Goal: Find specific page/section: Find specific page/section

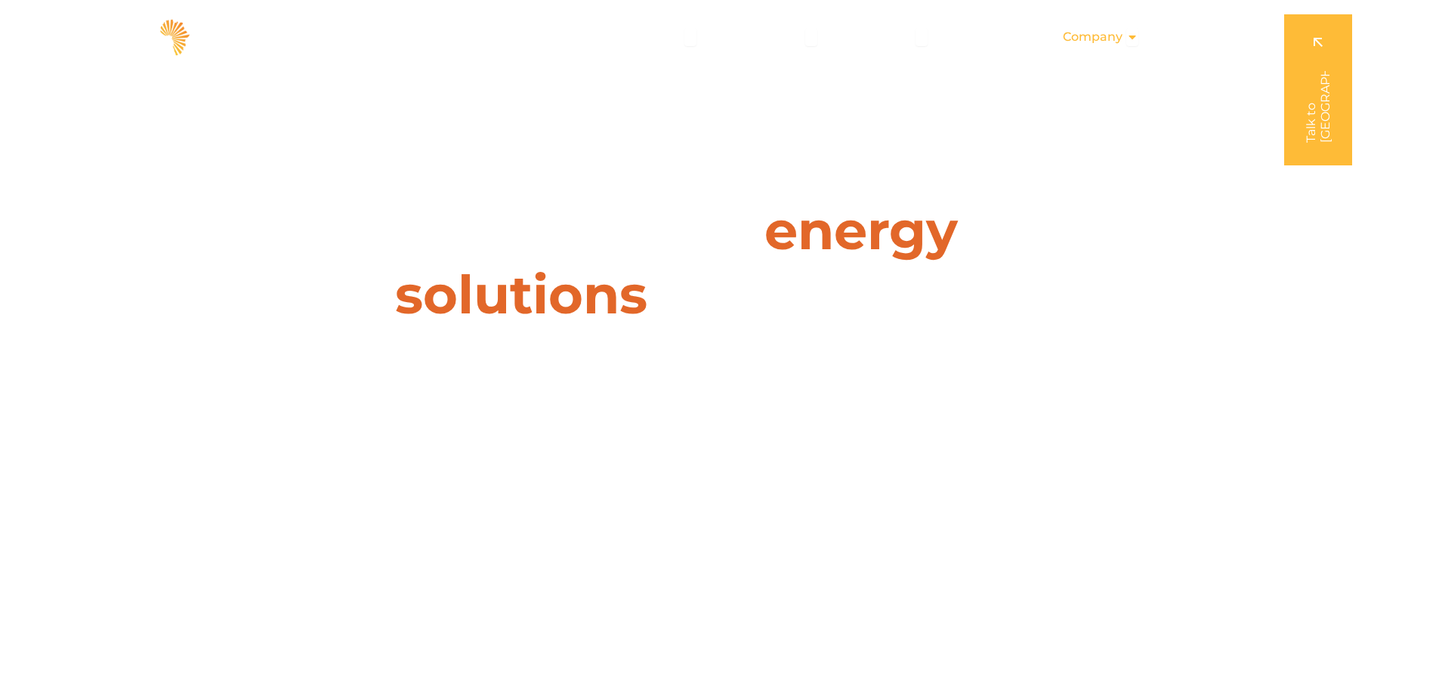
click at [1138, 34] on icon "Menu" at bounding box center [1132, 37] width 12 height 12
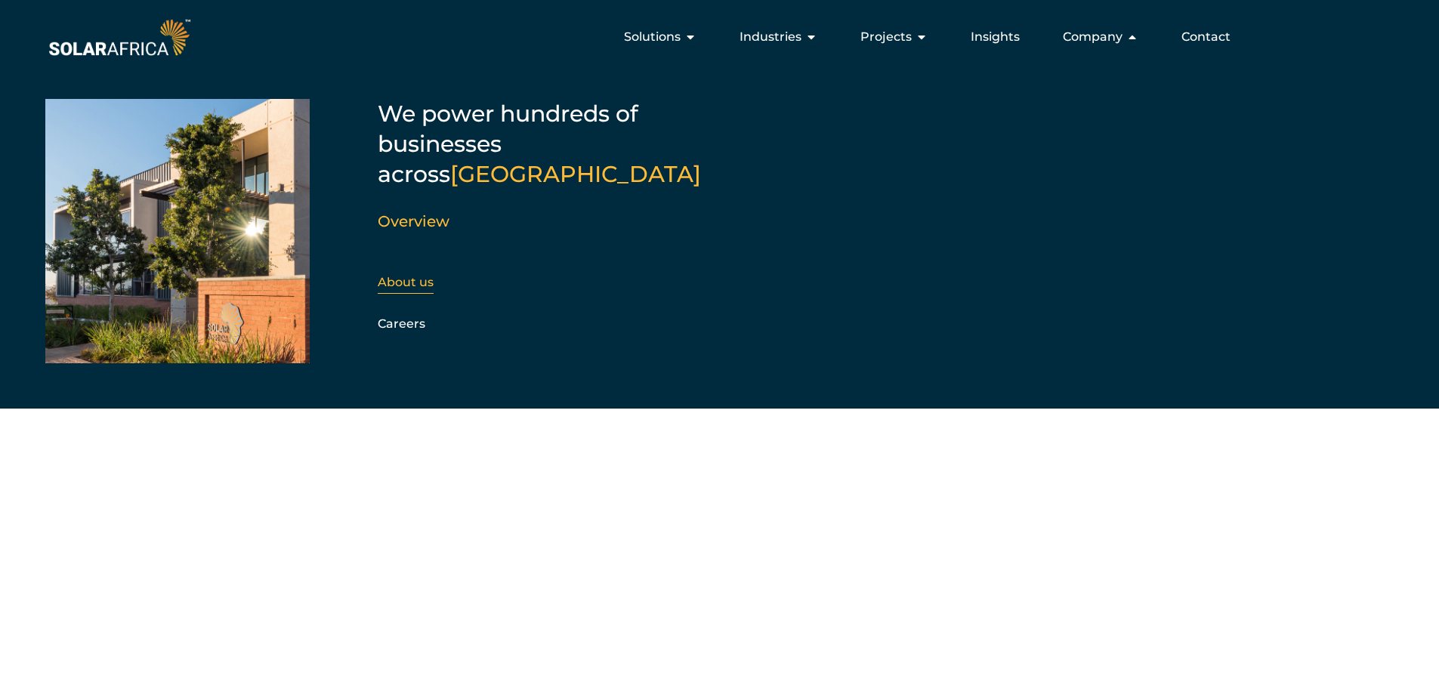
click at [415, 275] on link "About us" at bounding box center [406, 282] width 56 height 14
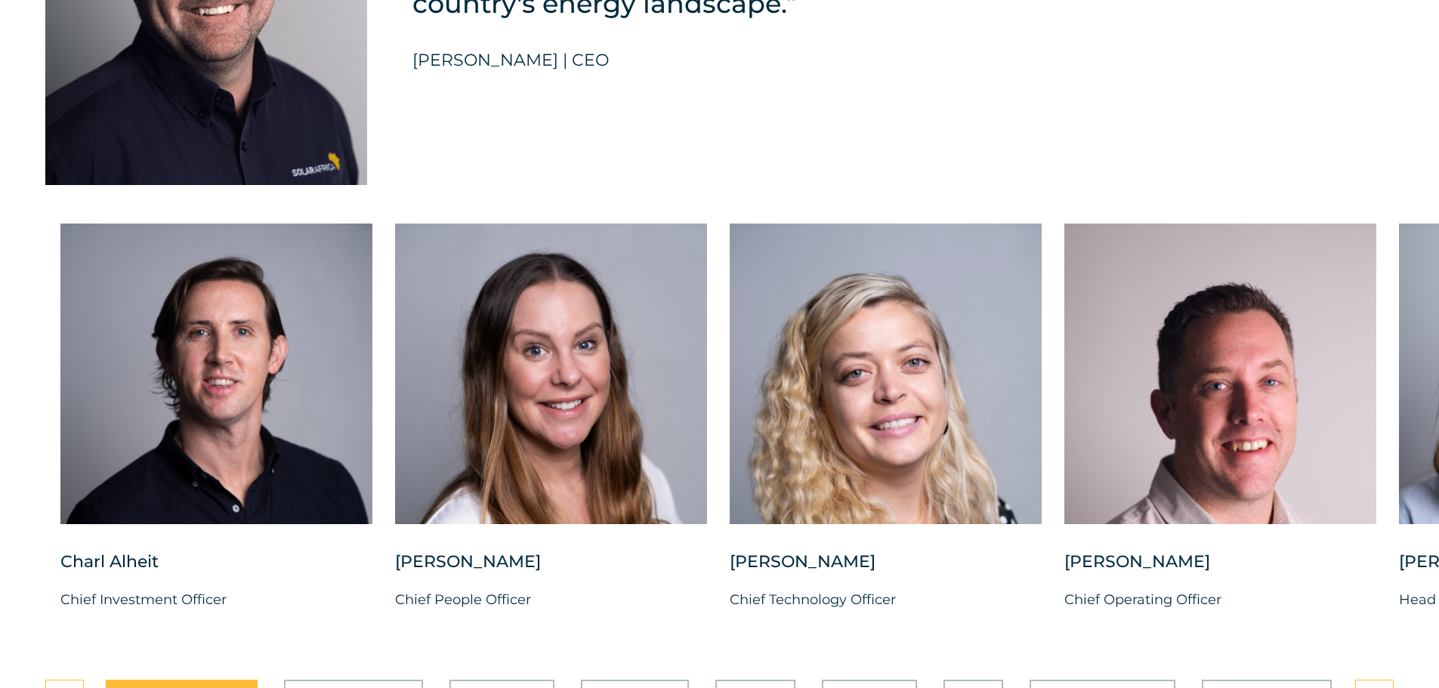
scroll to position [3700, 0]
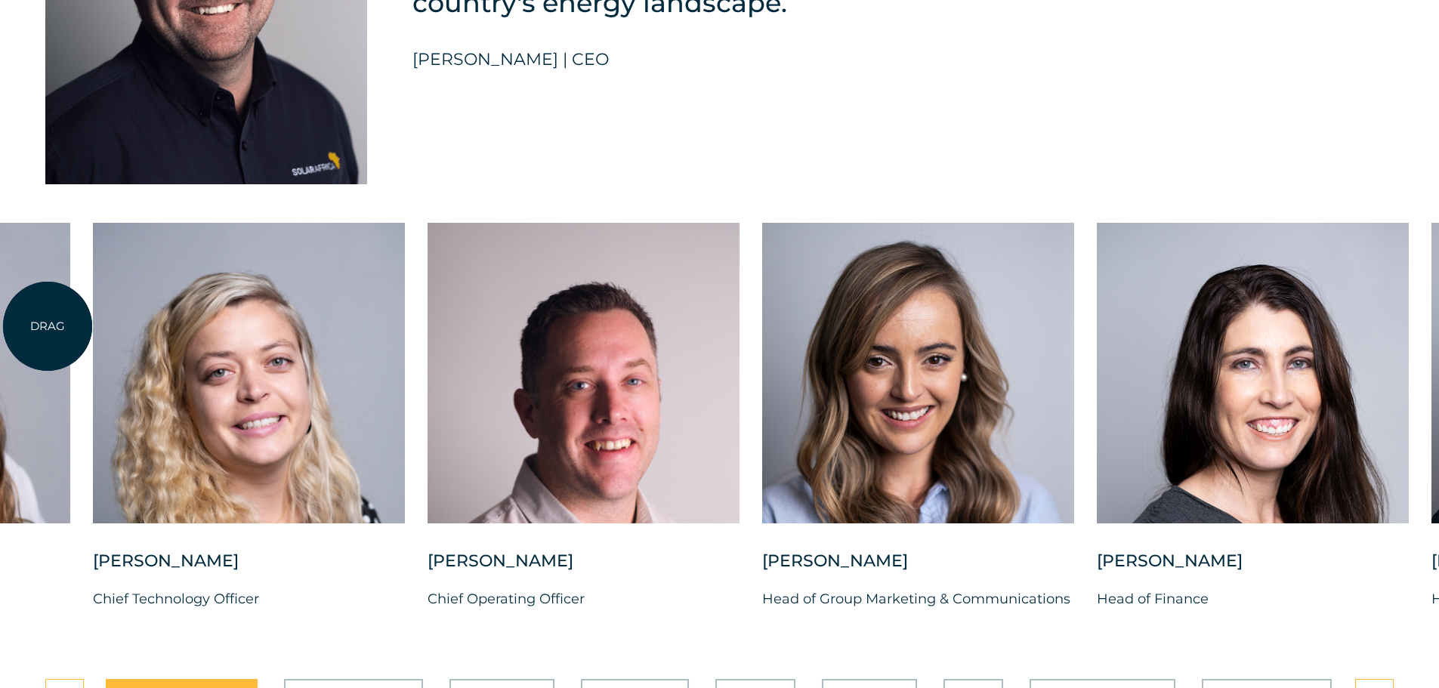
drag, startPoint x: 684, startPoint y: 311, endPoint x: 48, endPoint y: 326, distance: 636.8
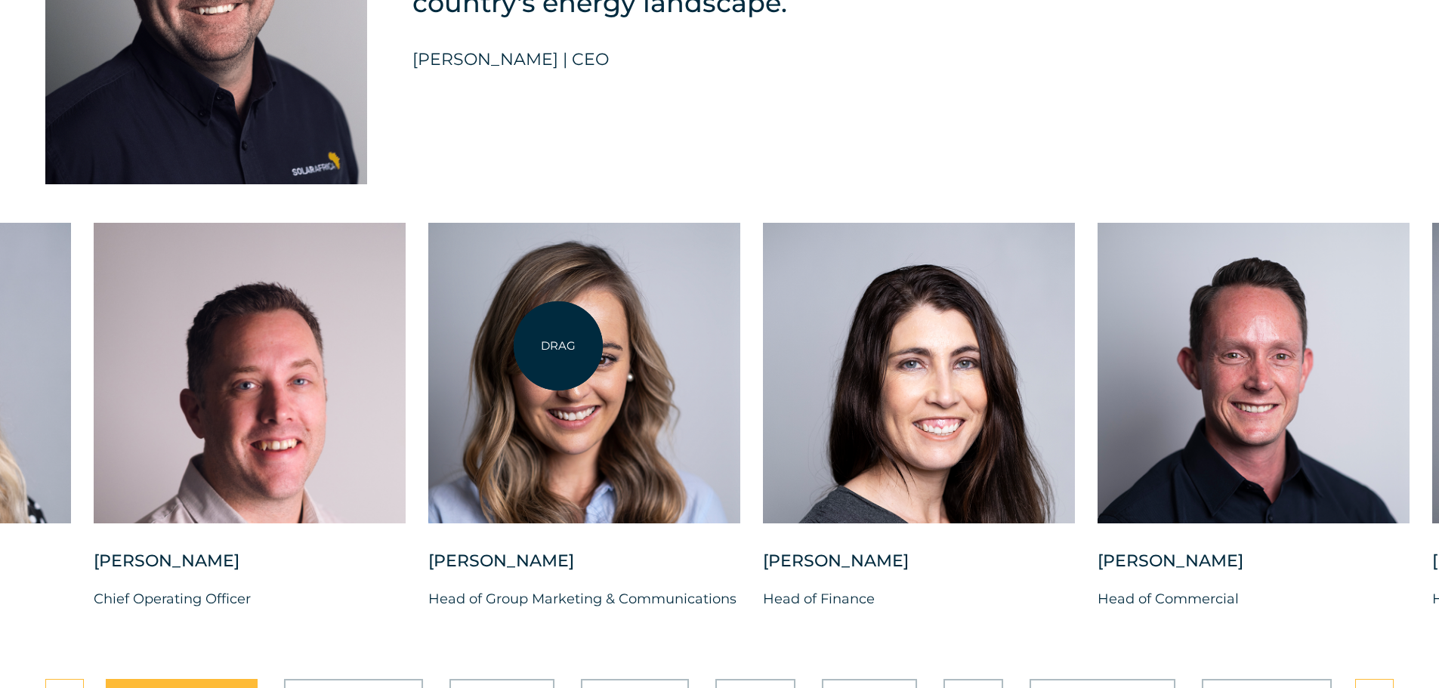
drag, startPoint x: 859, startPoint y: 331, endPoint x: 558, endPoint y: 346, distance: 301.7
click at [558, 346] on div at bounding box center [584, 373] width 312 height 301
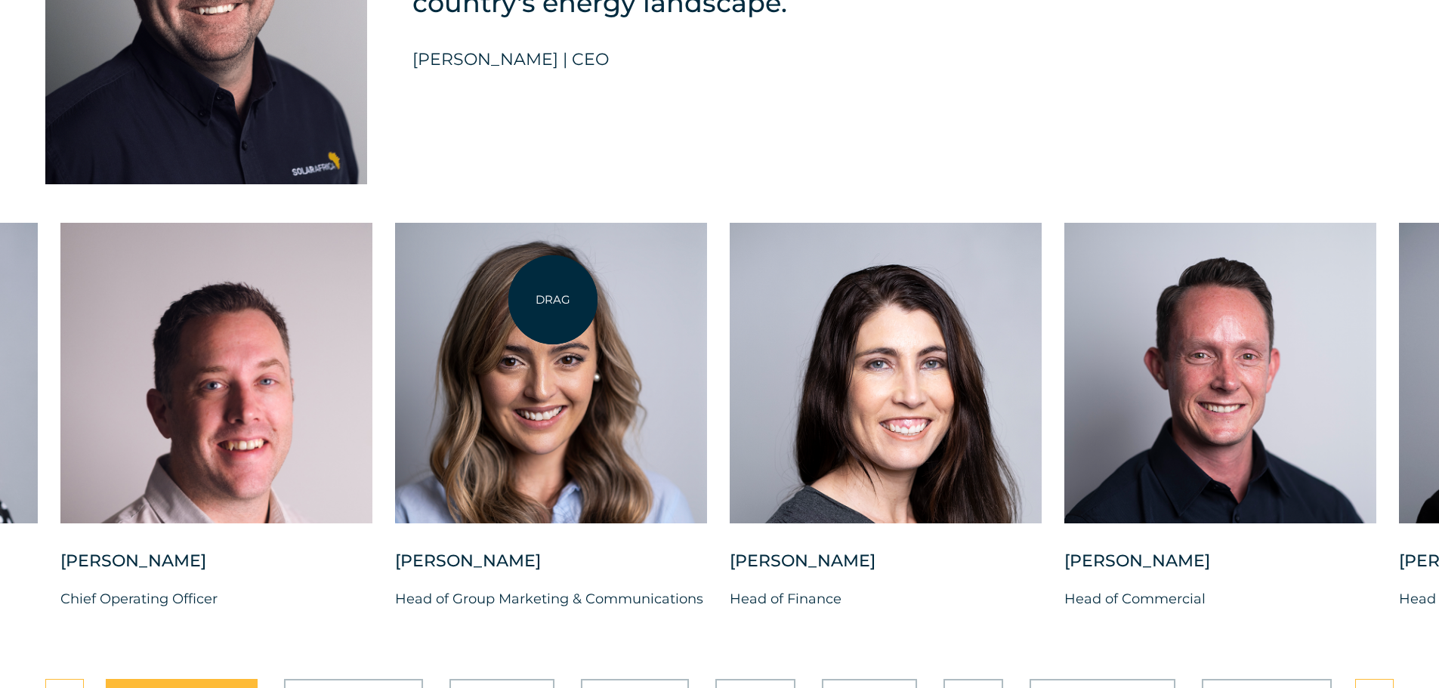
drag, startPoint x: 1098, startPoint y: 334, endPoint x: 553, endPoint y: 300, distance: 546.3
click at [553, 300] on div "Charl Alheit Chief Investment Officer Candice Seggie Chief People Officer Suné …" at bounding box center [394, 429] width 2797 height 412
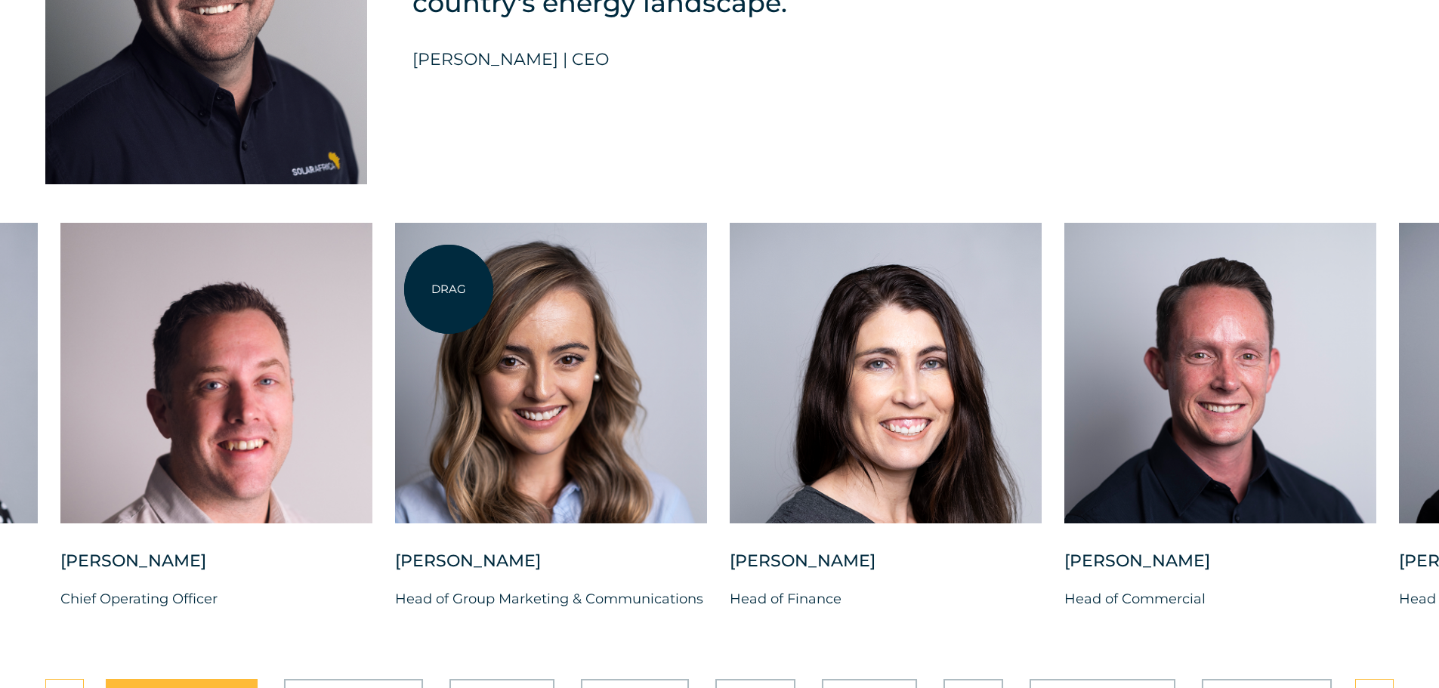
drag, startPoint x: 1029, startPoint y: 281, endPoint x: 401, endPoint y: 290, distance: 628.4
click at [401, 289] on div "Charl Alheit Chief Investment Officer Candice Seggie Chief People Officer Suné …" at bounding box center [394, 429] width 2797 height 412
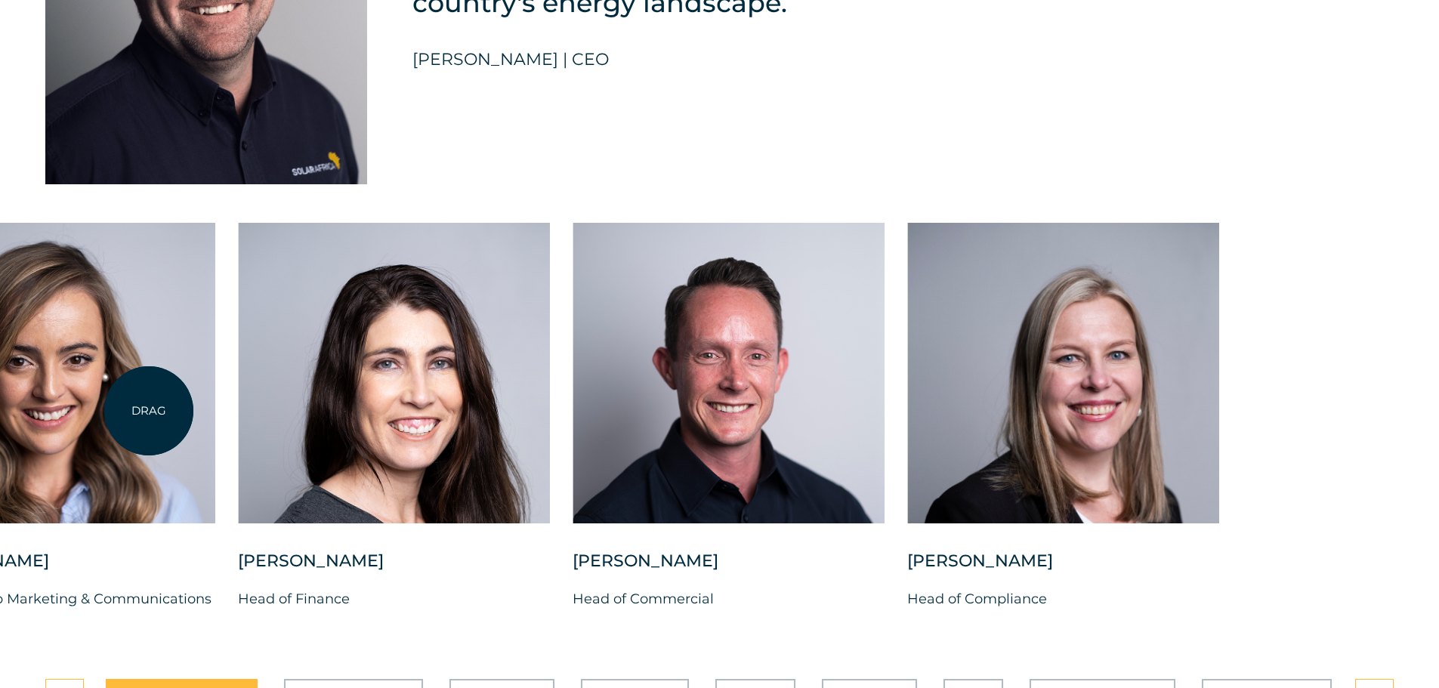
drag, startPoint x: 933, startPoint y: 399, endPoint x: 149, endPoint y: 411, distance: 784.0
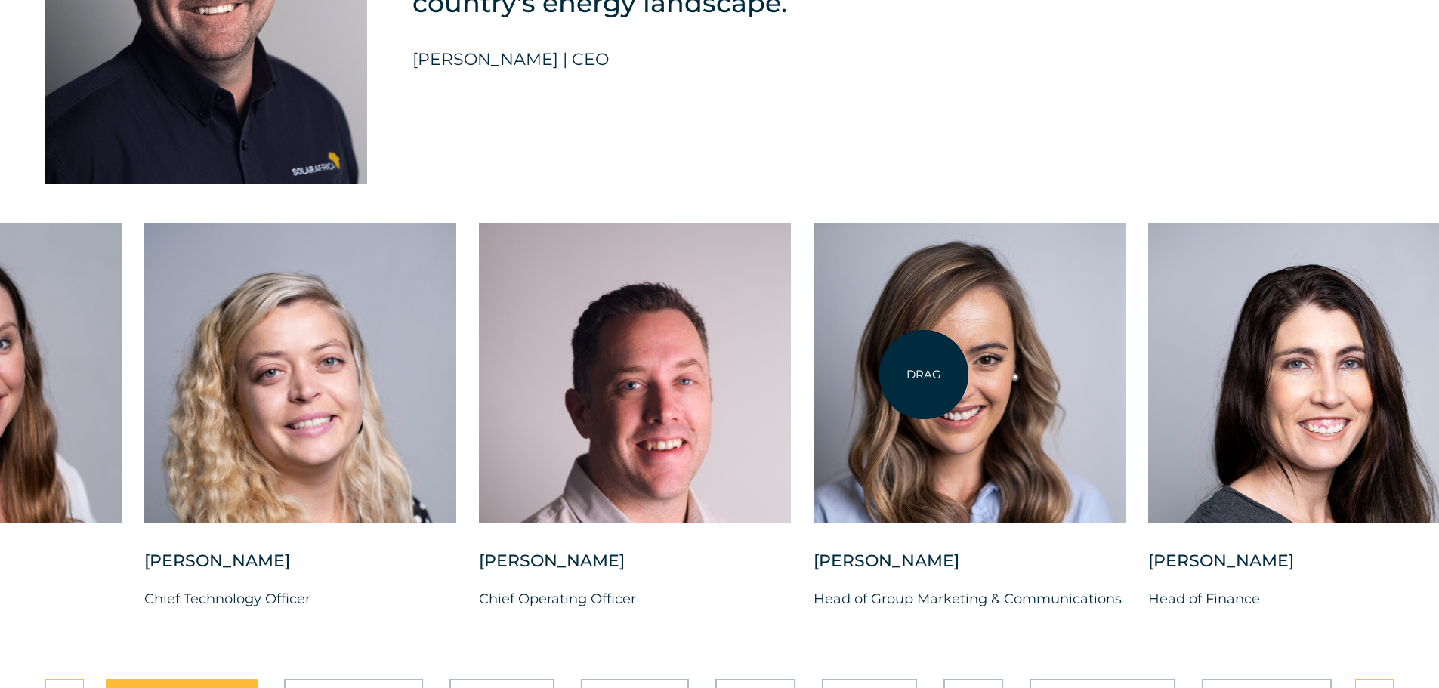
drag, startPoint x: 188, startPoint y: 400, endPoint x: 924, endPoint y: 375, distance: 736.0
click at [924, 375] on div at bounding box center [969, 373] width 312 height 301
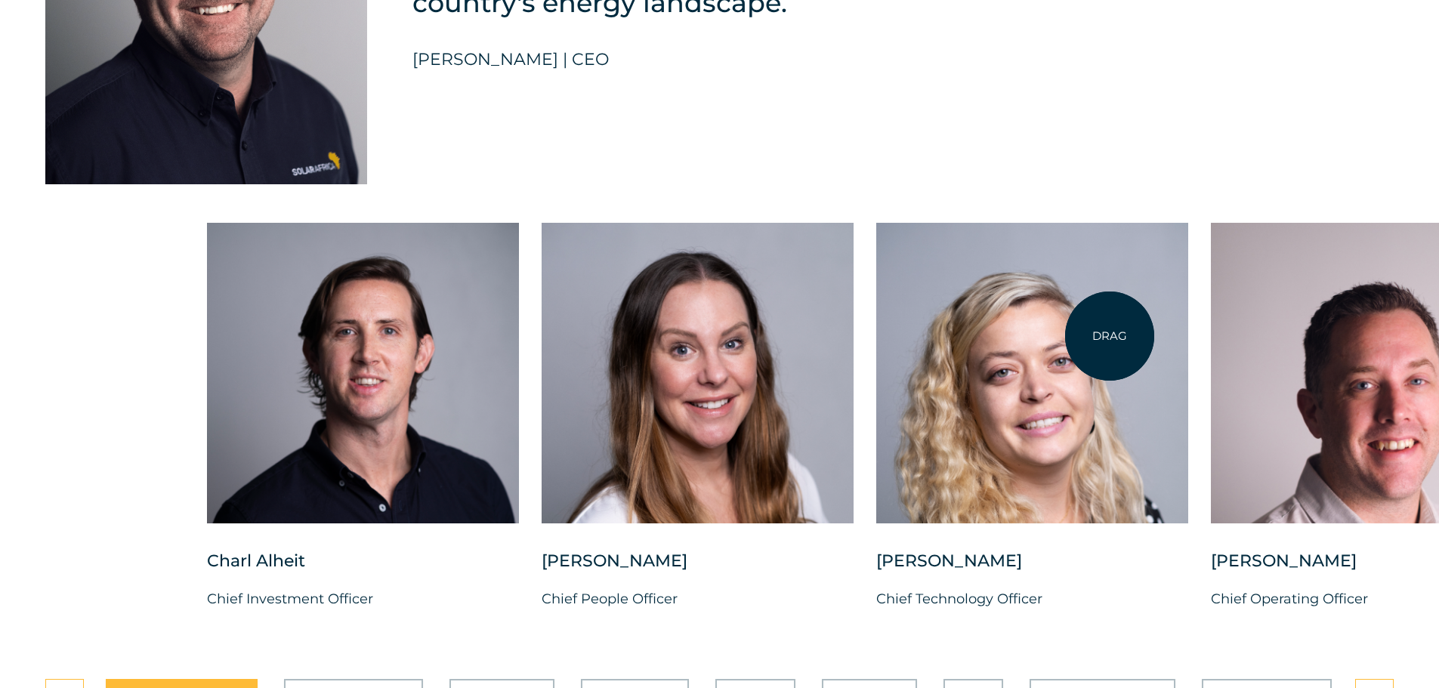
drag, startPoint x: 377, startPoint y: 371, endPoint x: 1182, endPoint y: 327, distance: 806.2
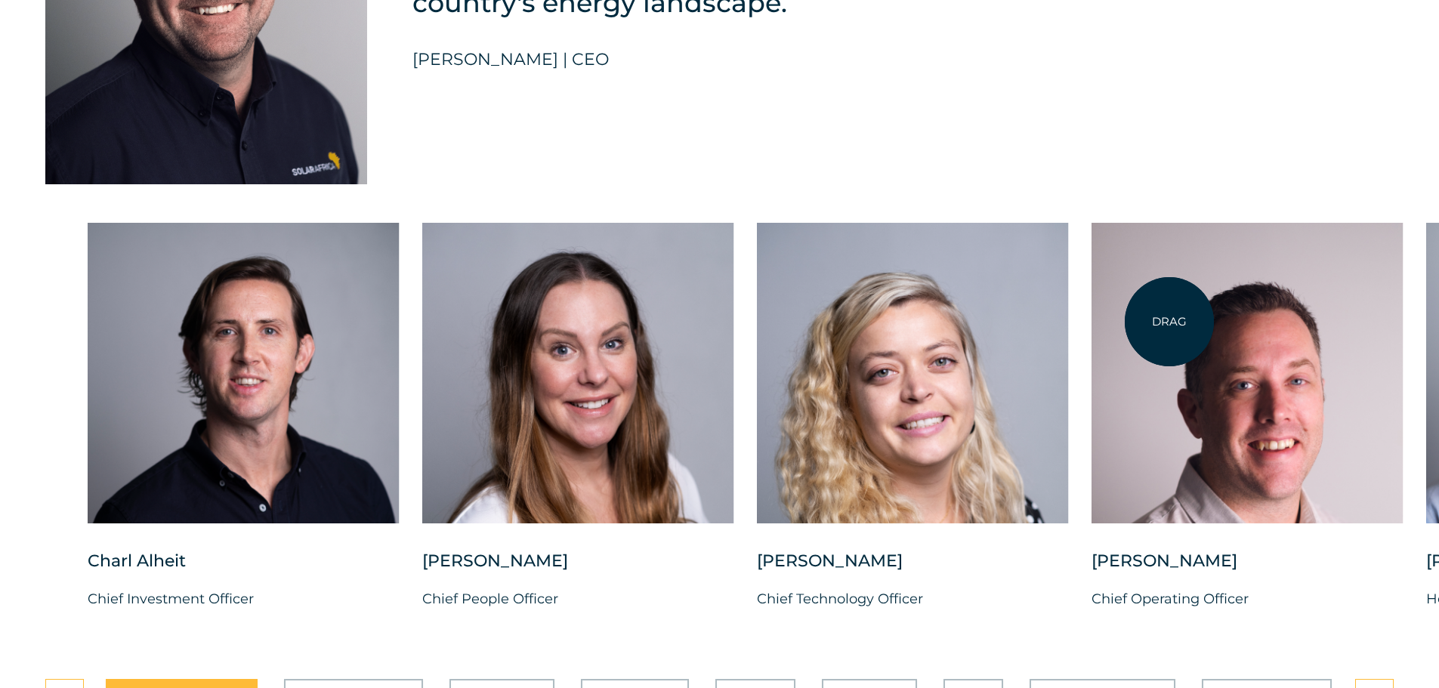
drag, startPoint x: 1169, startPoint y: 322, endPoint x: 461, endPoint y: 353, distance: 709.0
click at [1091, 353] on div at bounding box center [1247, 373] width 312 height 301
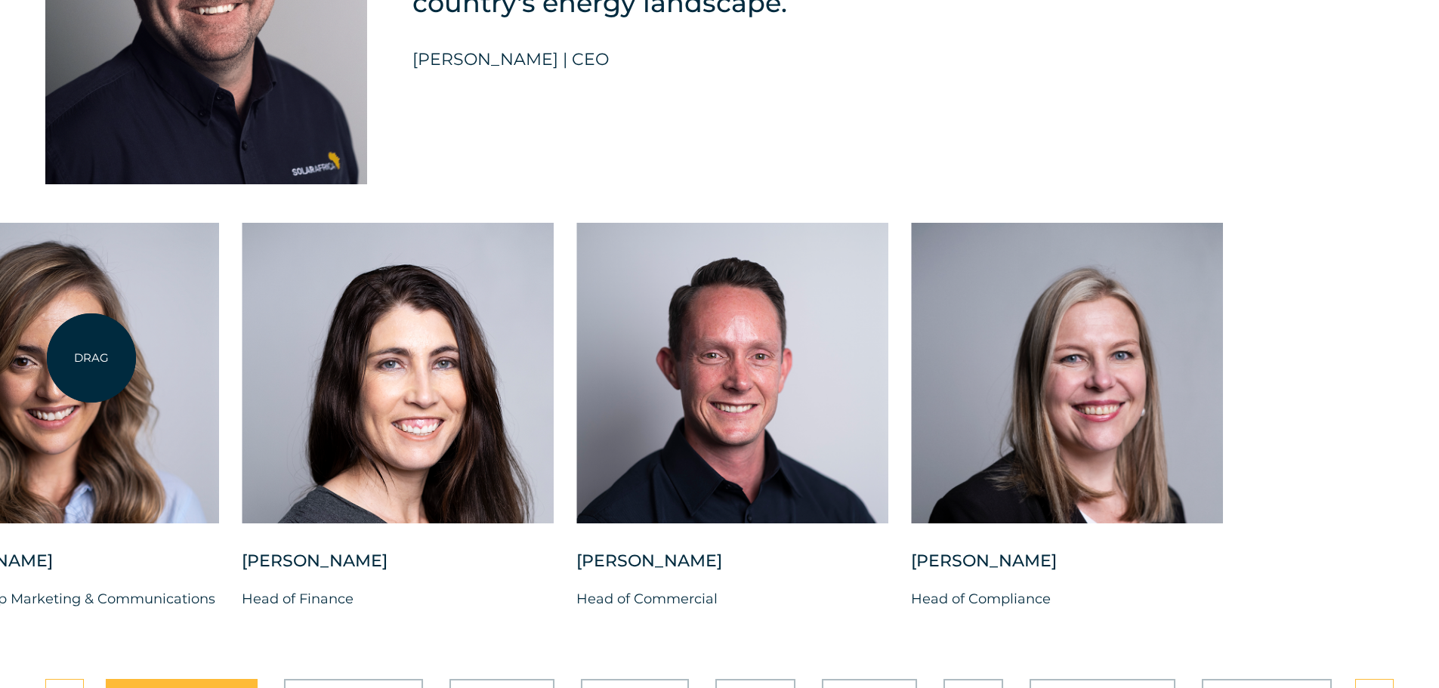
drag, startPoint x: 504, startPoint y: 359, endPoint x: 82, endPoint y: 358, distance: 421.4
click at [82, 358] on div at bounding box center [63, 373] width 312 height 301
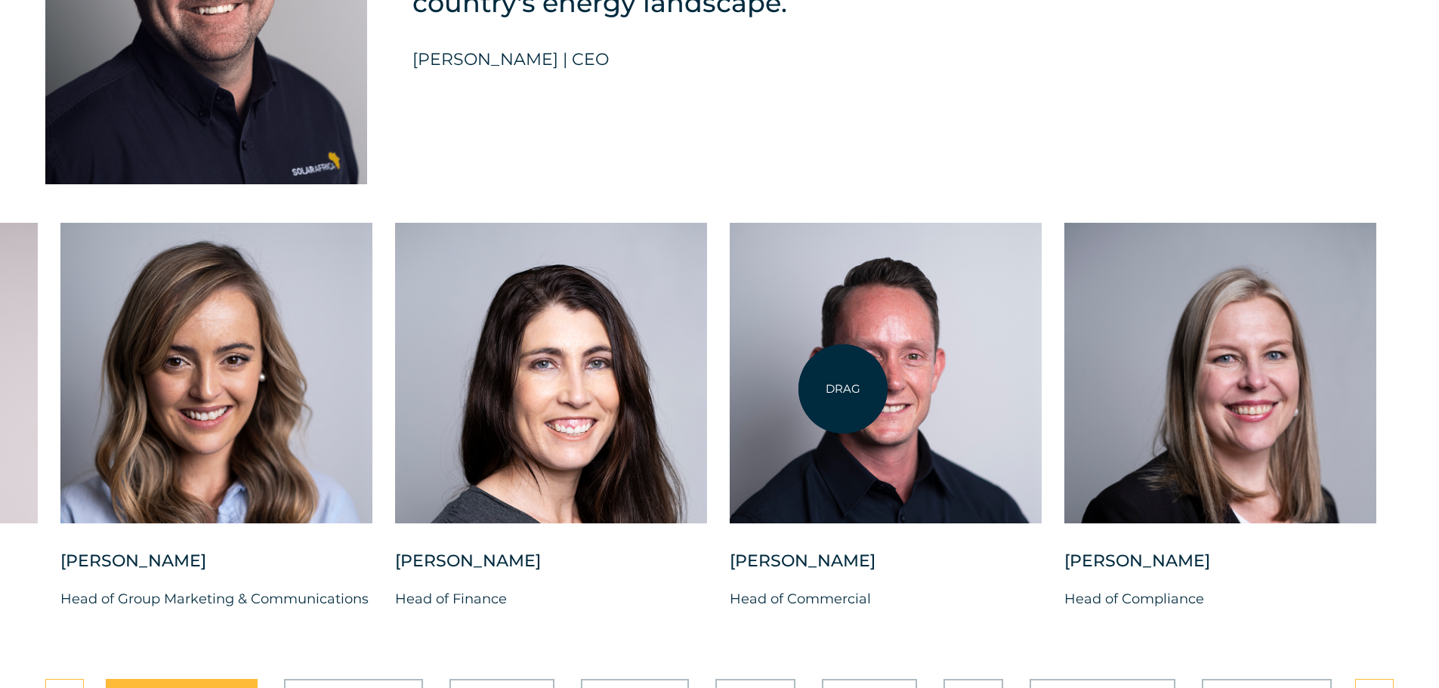
click at [842, 389] on div at bounding box center [885, 373] width 312 height 301
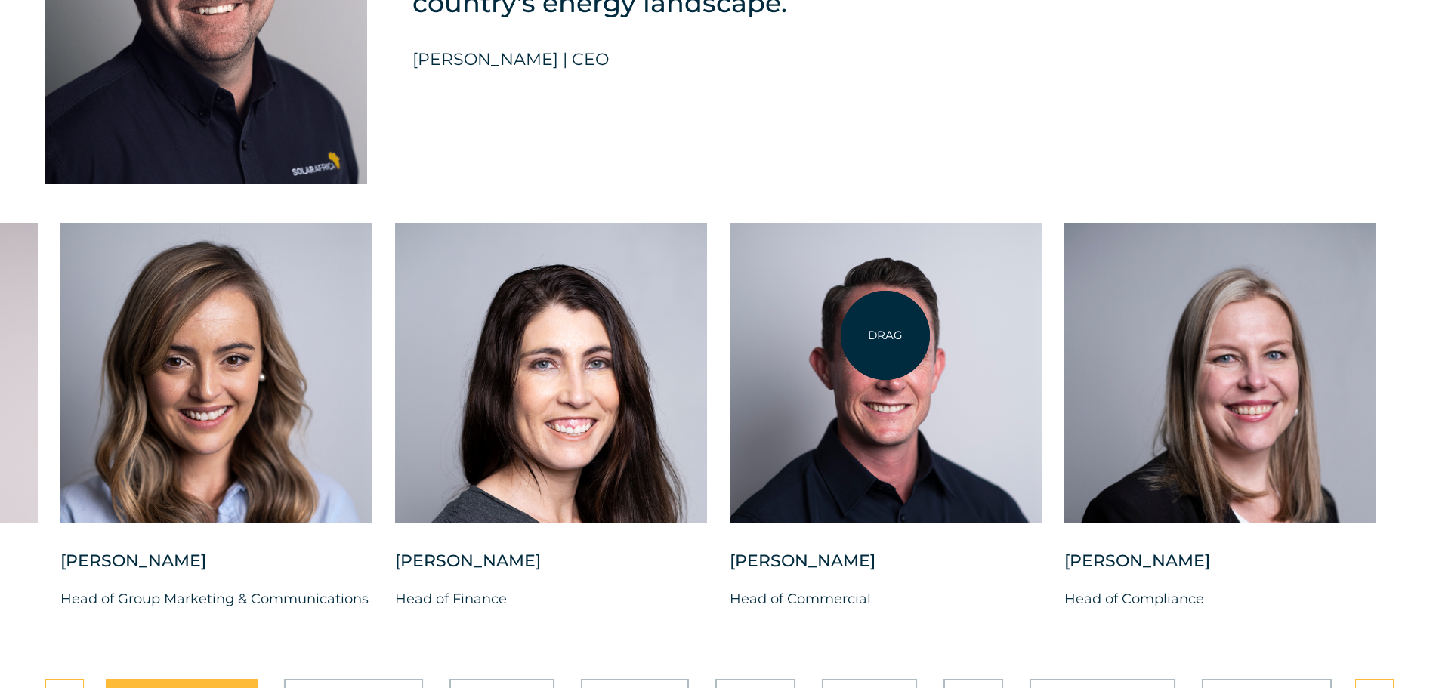
click at [887, 330] on div at bounding box center [885, 373] width 312 height 301
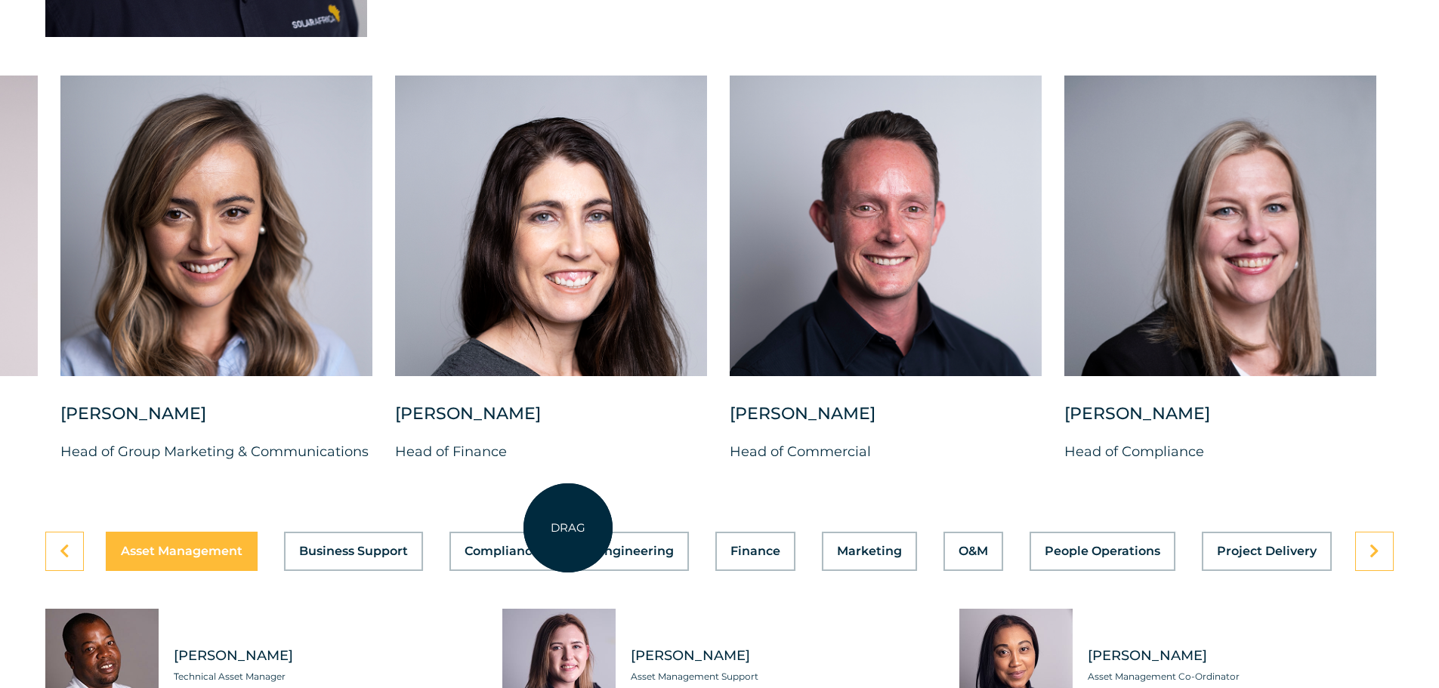
scroll to position [4002, 0]
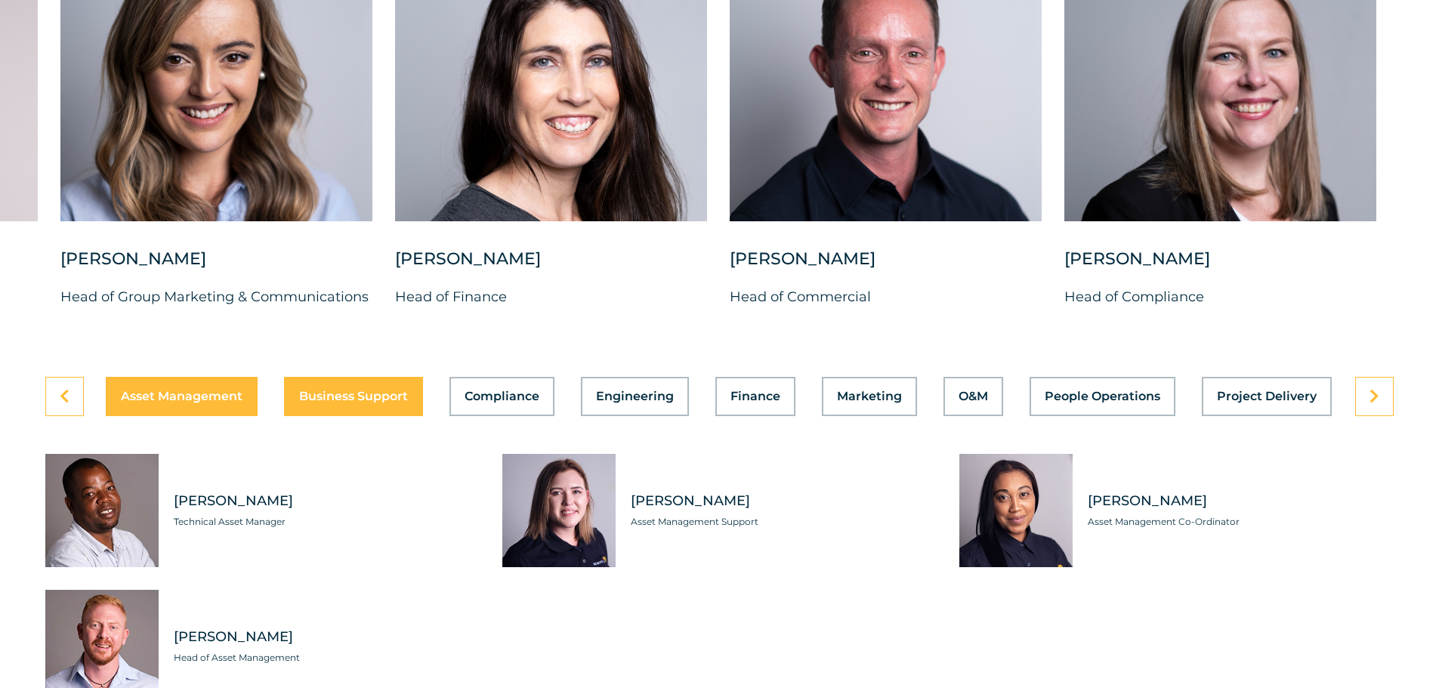
click at [338, 390] on span "Business Support" at bounding box center [353, 396] width 109 height 12
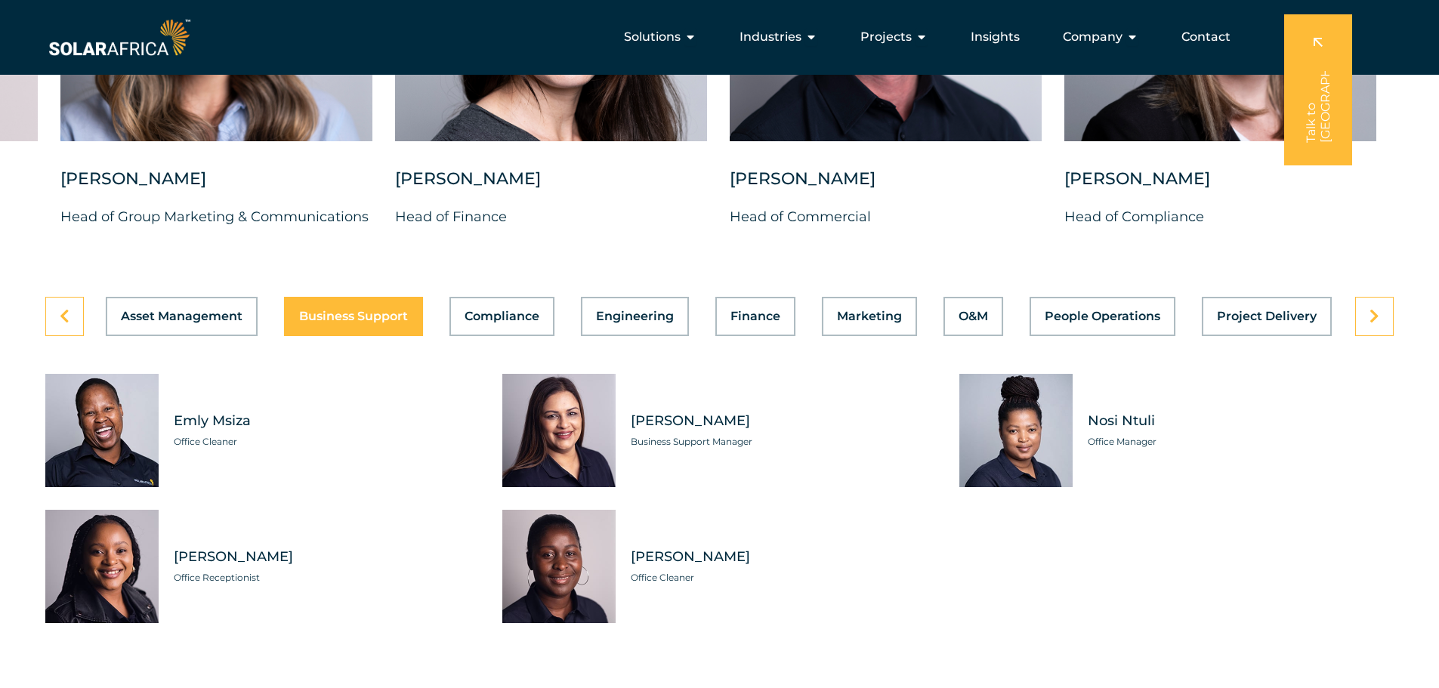
scroll to position [4078, 0]
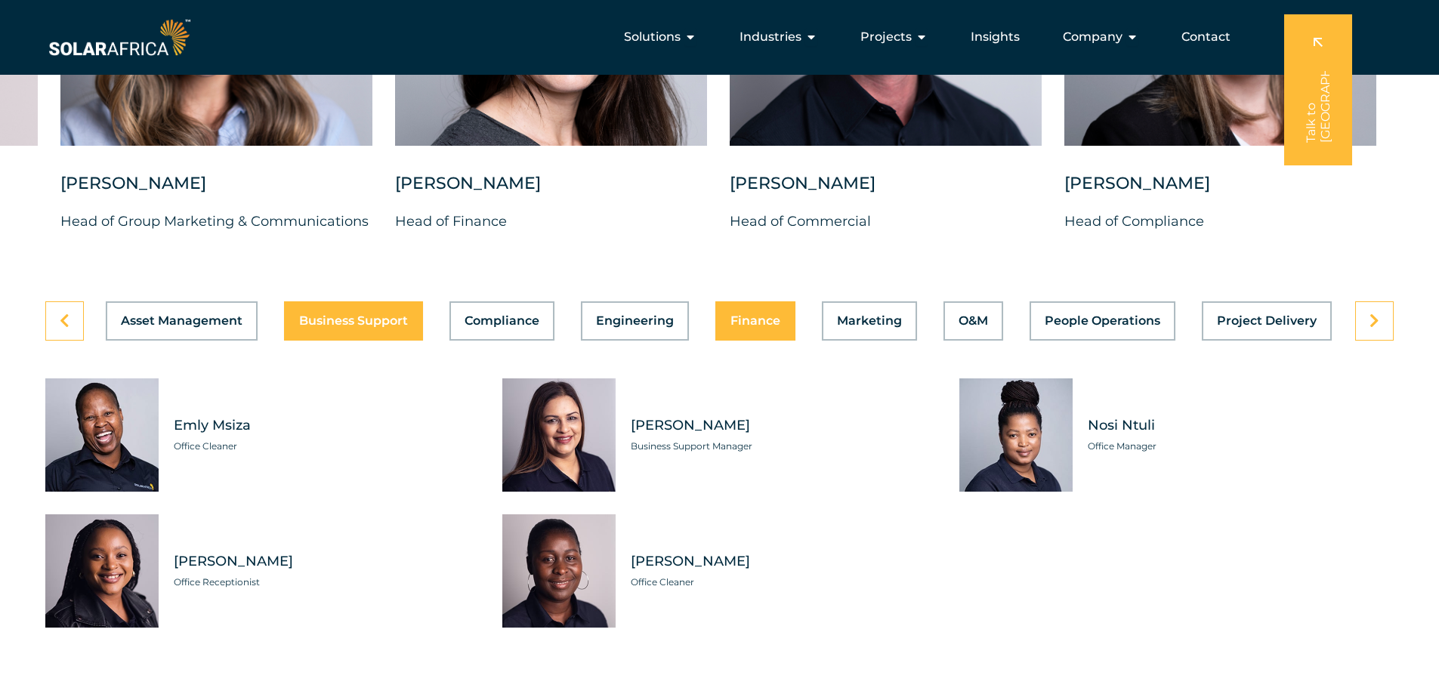
click at [746, 315] on span "Finance" at bounding box center [755, 321] width 50 height 12
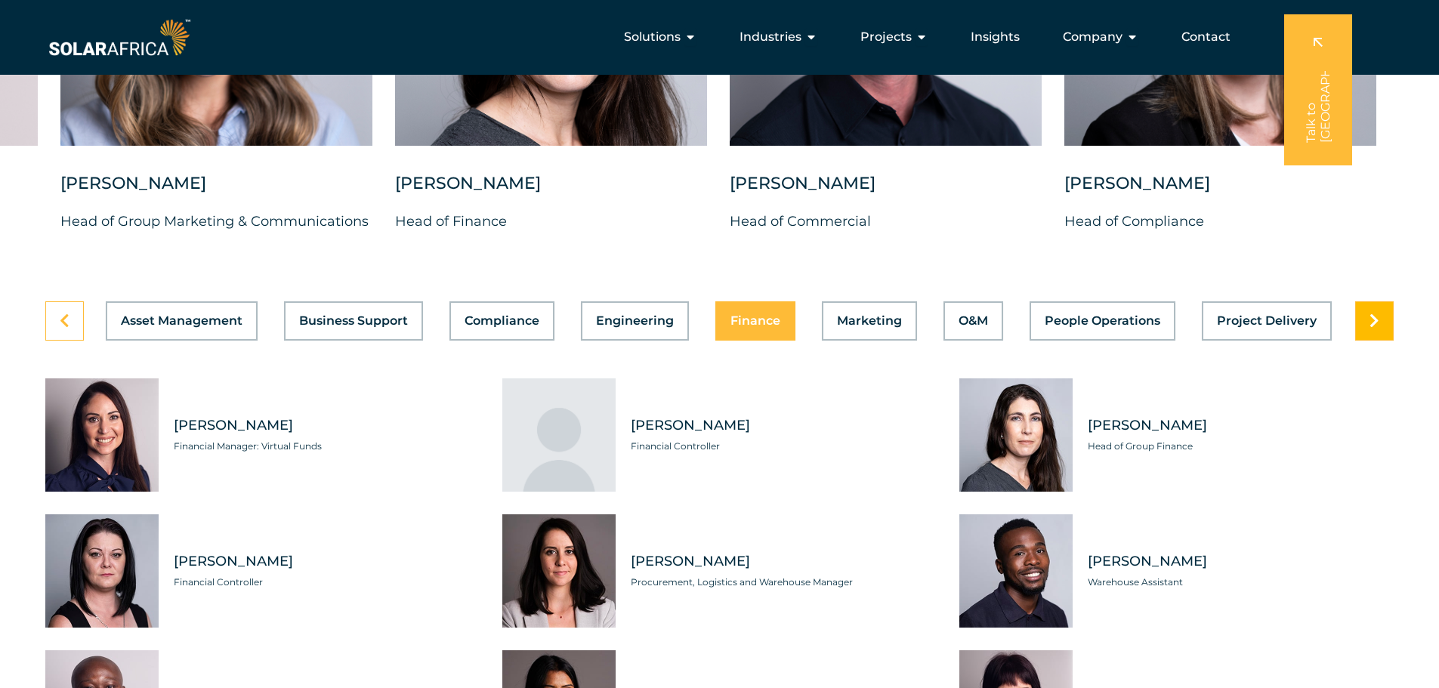
click at [1374, 318] on link at bounding box center [1374, 320] width 39 height 39
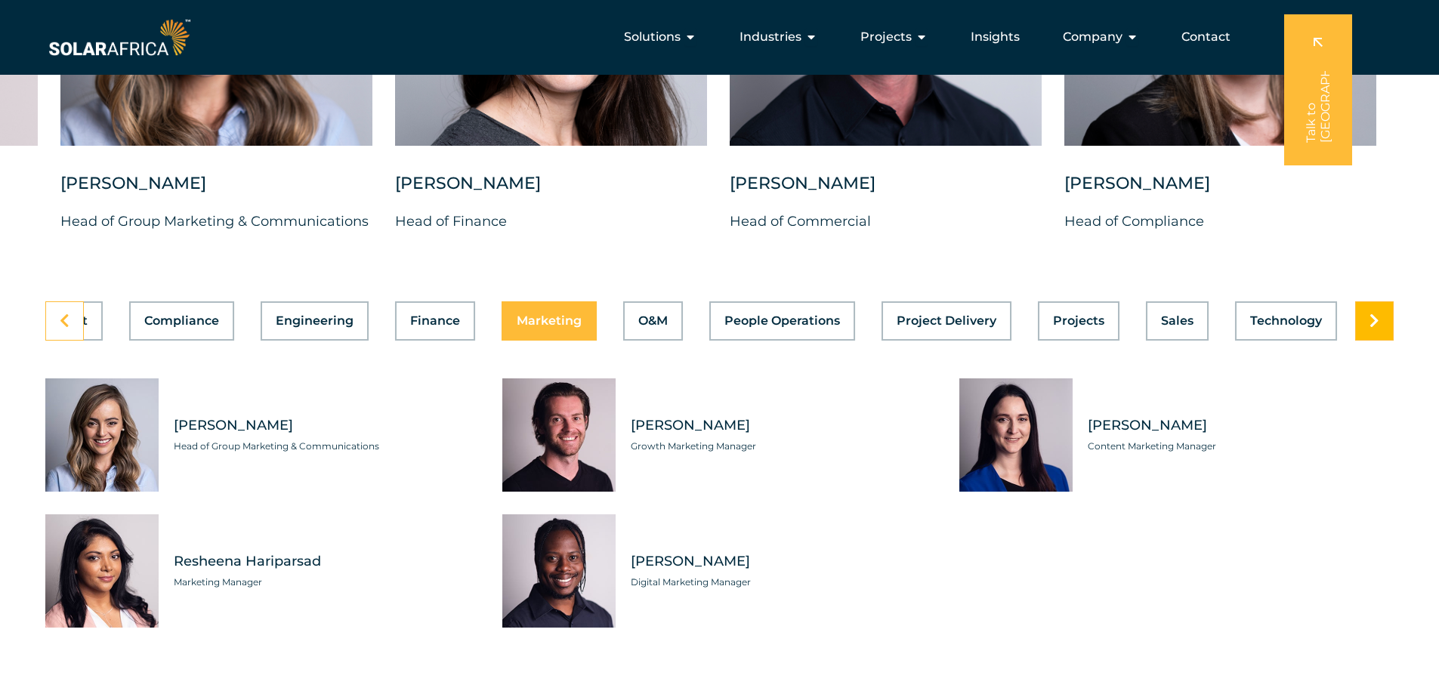
scroll to position [0, 321]
click at [1374, 318] on link at bounding box center [1374, 320] width 39 height 39
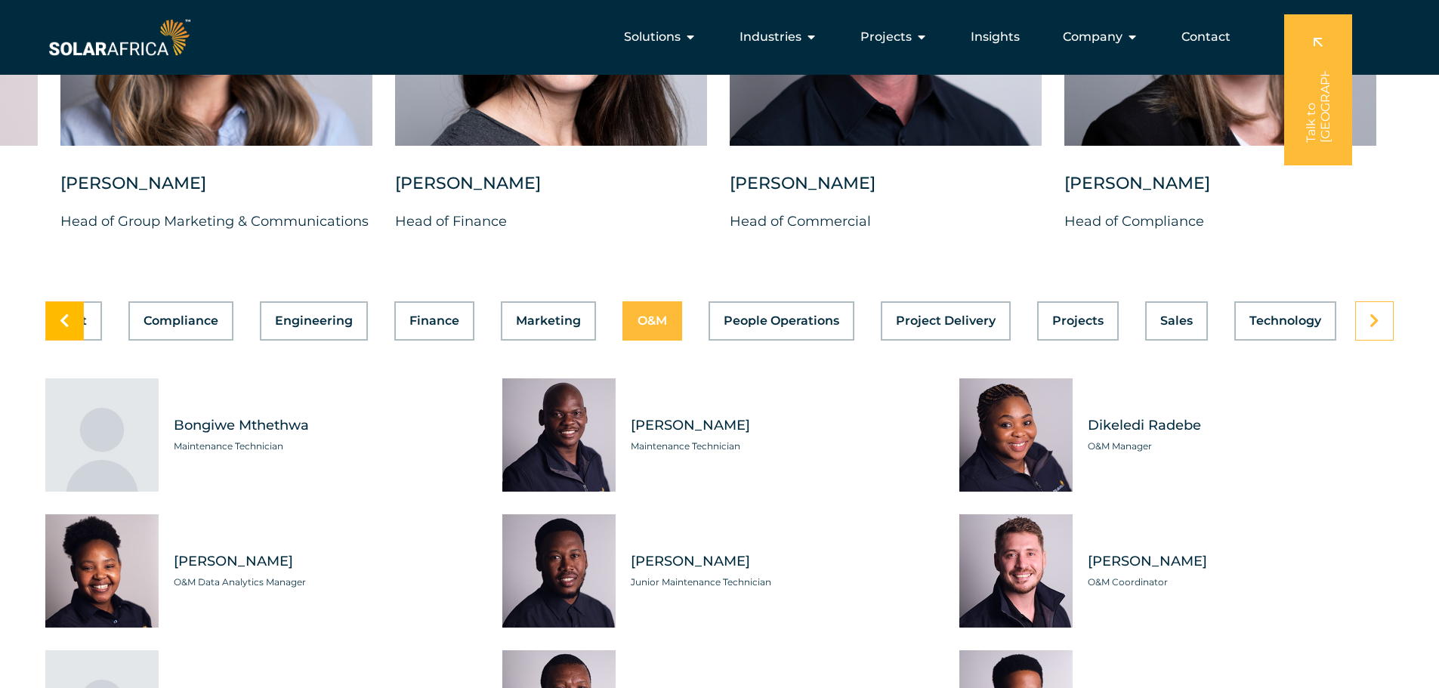
click at [69, 317] on icon at bounding box center [65, 320] width 10 height 15
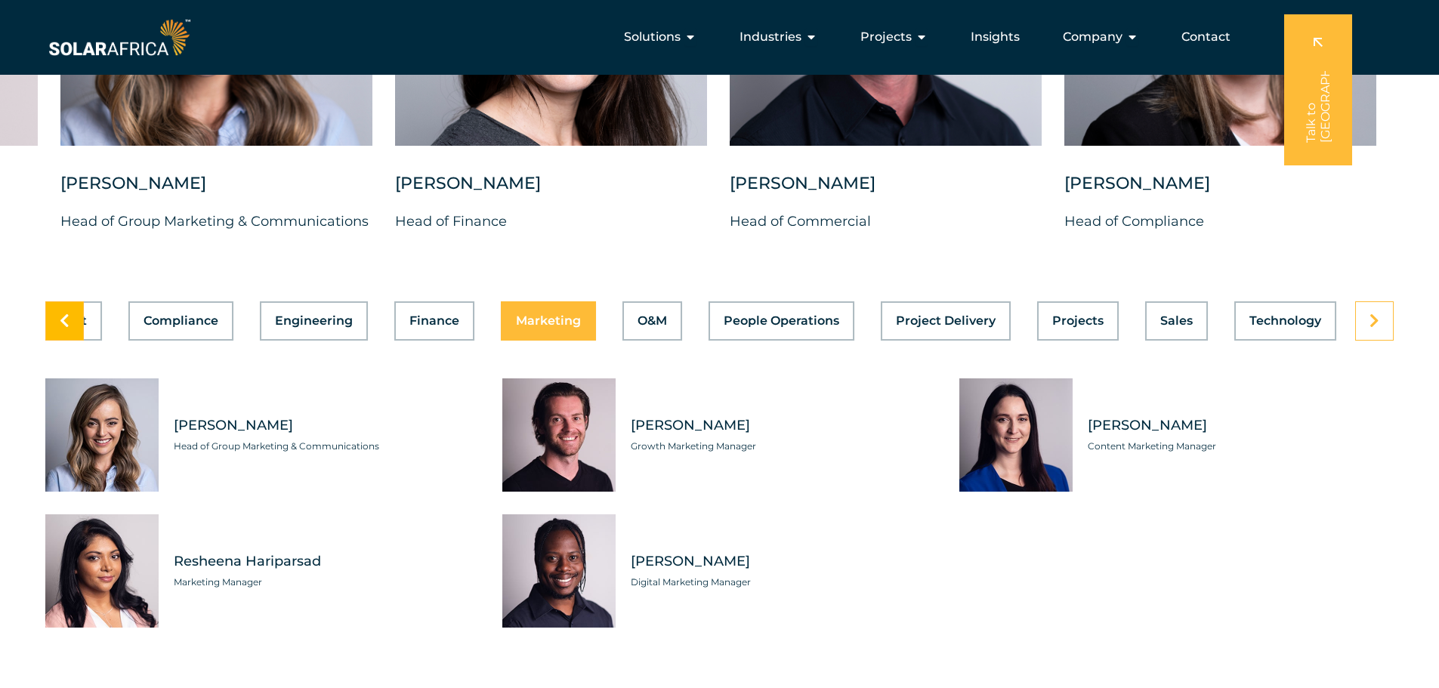
click at [69, 317] on icon at bounding box center [65, 320] width 10 height 15
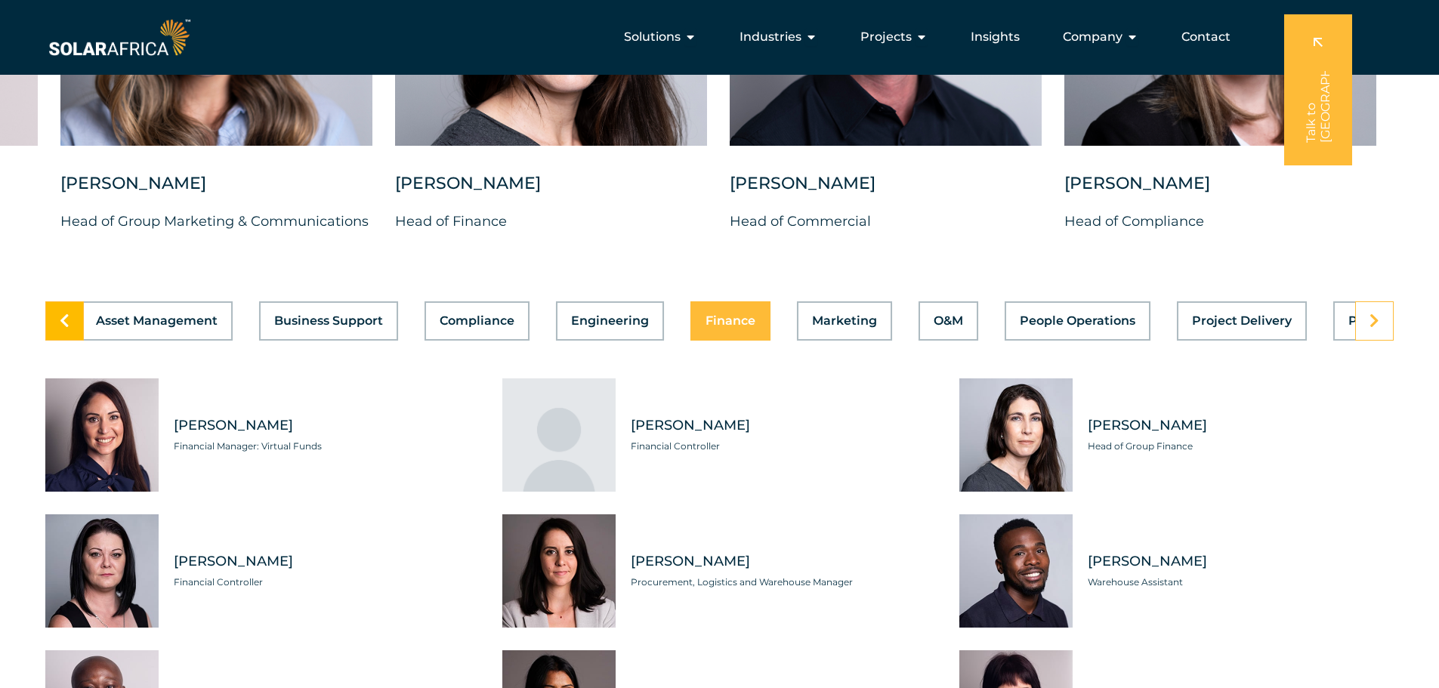
scroll to position [0, 0]
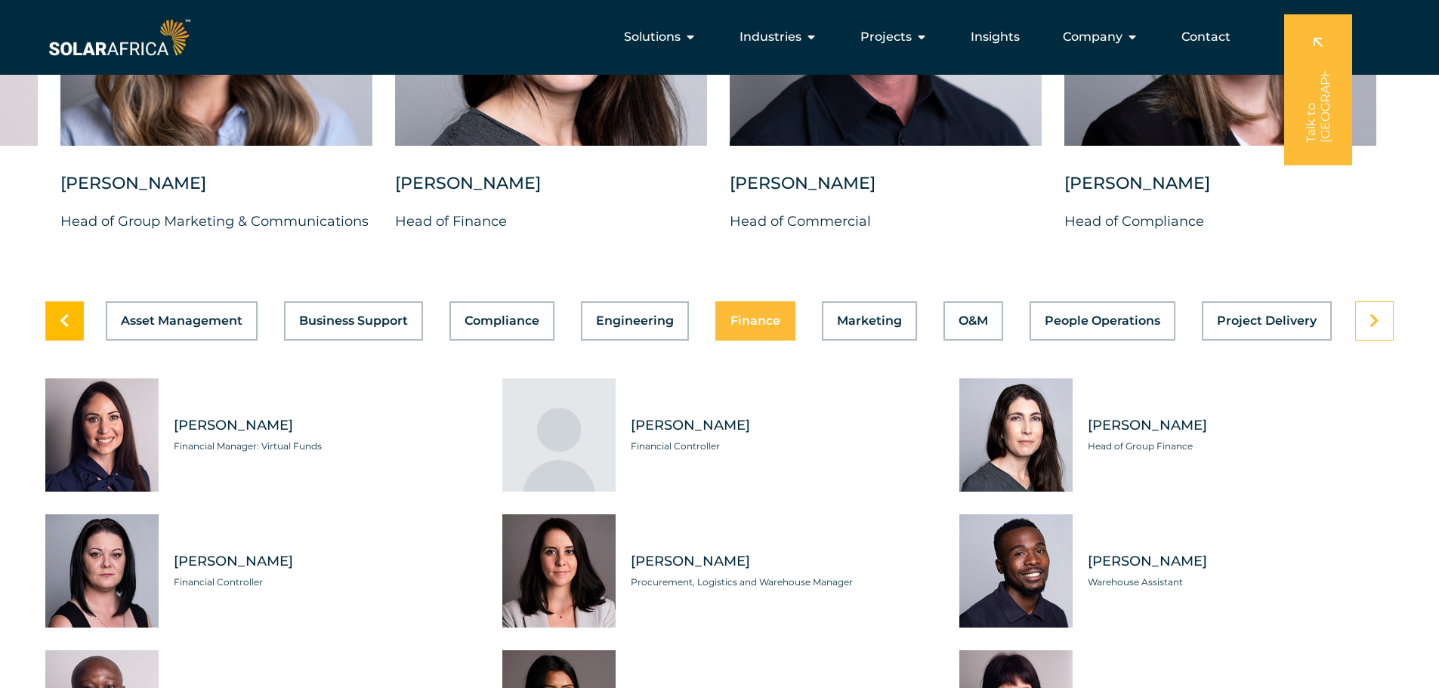
click at [69, 317] on icon at bounding box center [65, 320] width 10 height 15
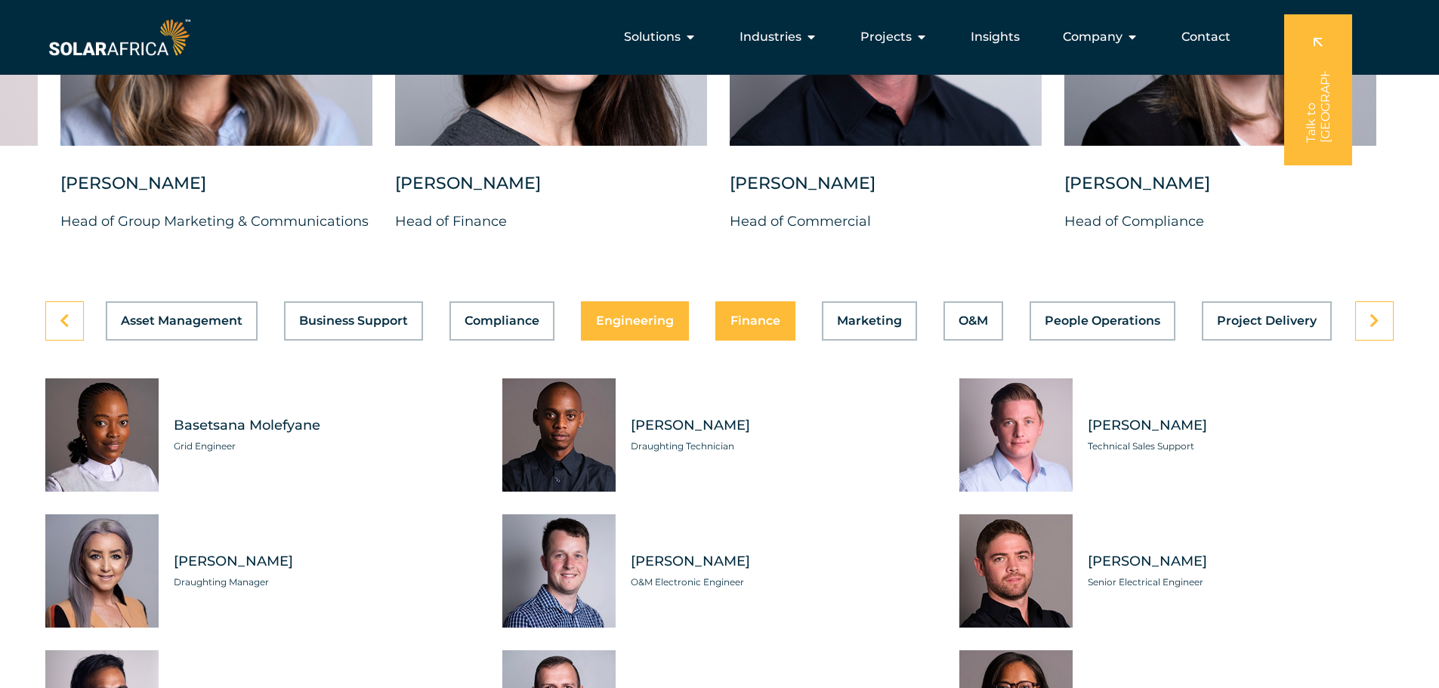
click at [773, 315] on span "Finance" at bounding box center [755, 321] width 50 height 12
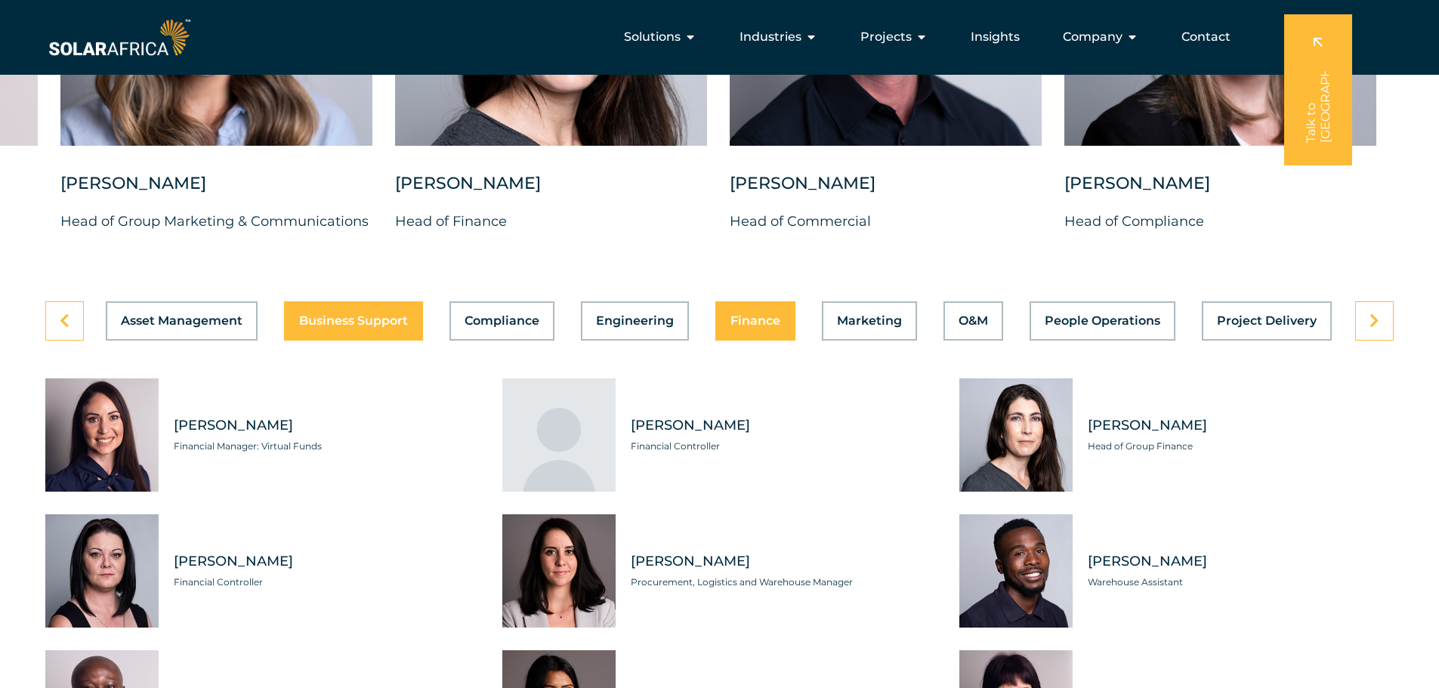
click at [337, 315] on span "Business Support" at bounding box center [353, 321] width 109 height 12
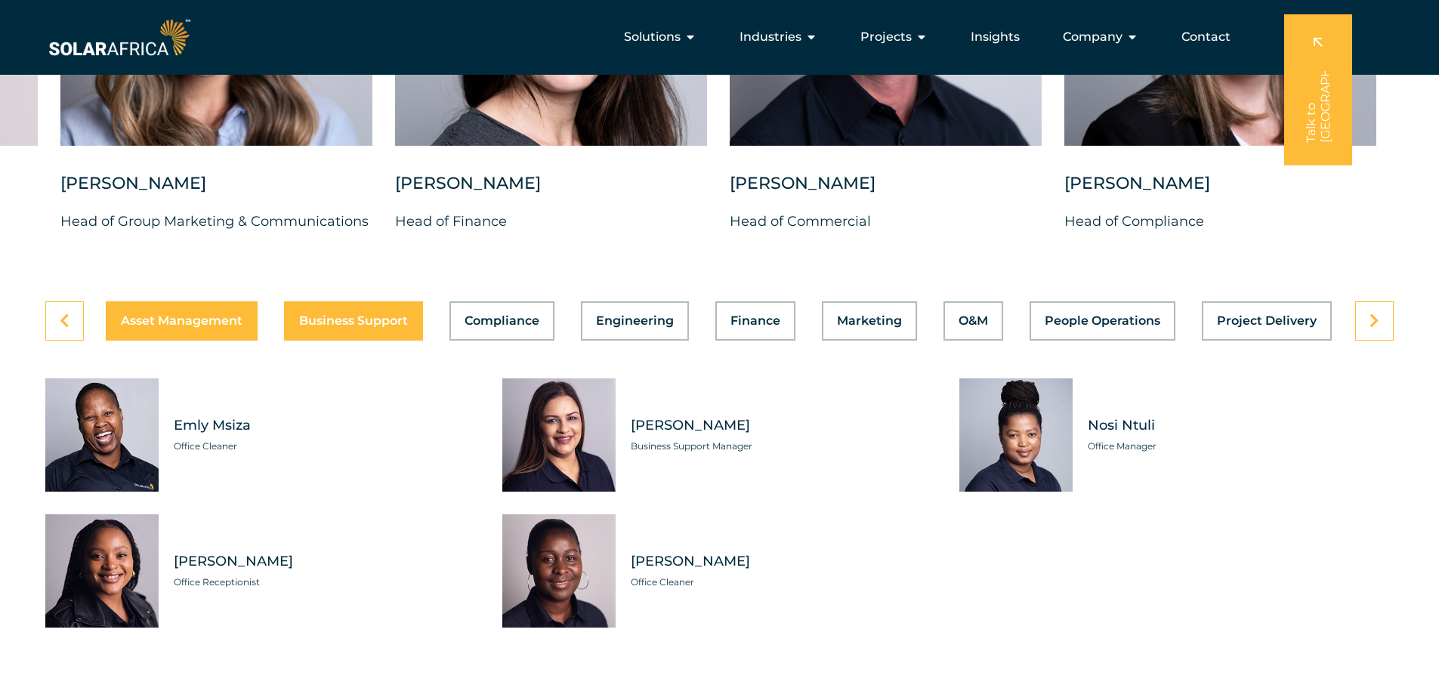
click at [233, 315] on span "Asset Management" at bounding box center [182, 321] width 122 height 12
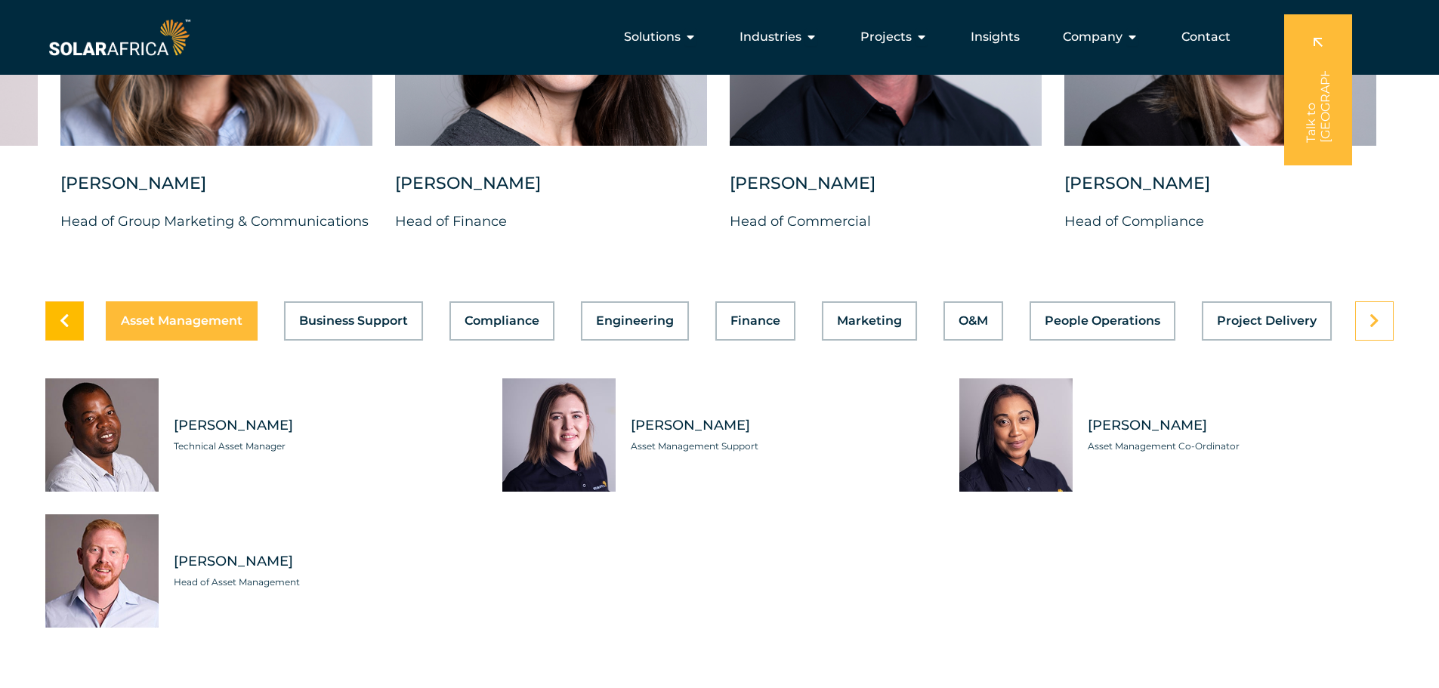
click at [69, 301] on link at bounding box center [64, 320] width 39 height 39
click at [335, 301] on button "Business Support" at bounding box center [353, 320] width 139 height 39
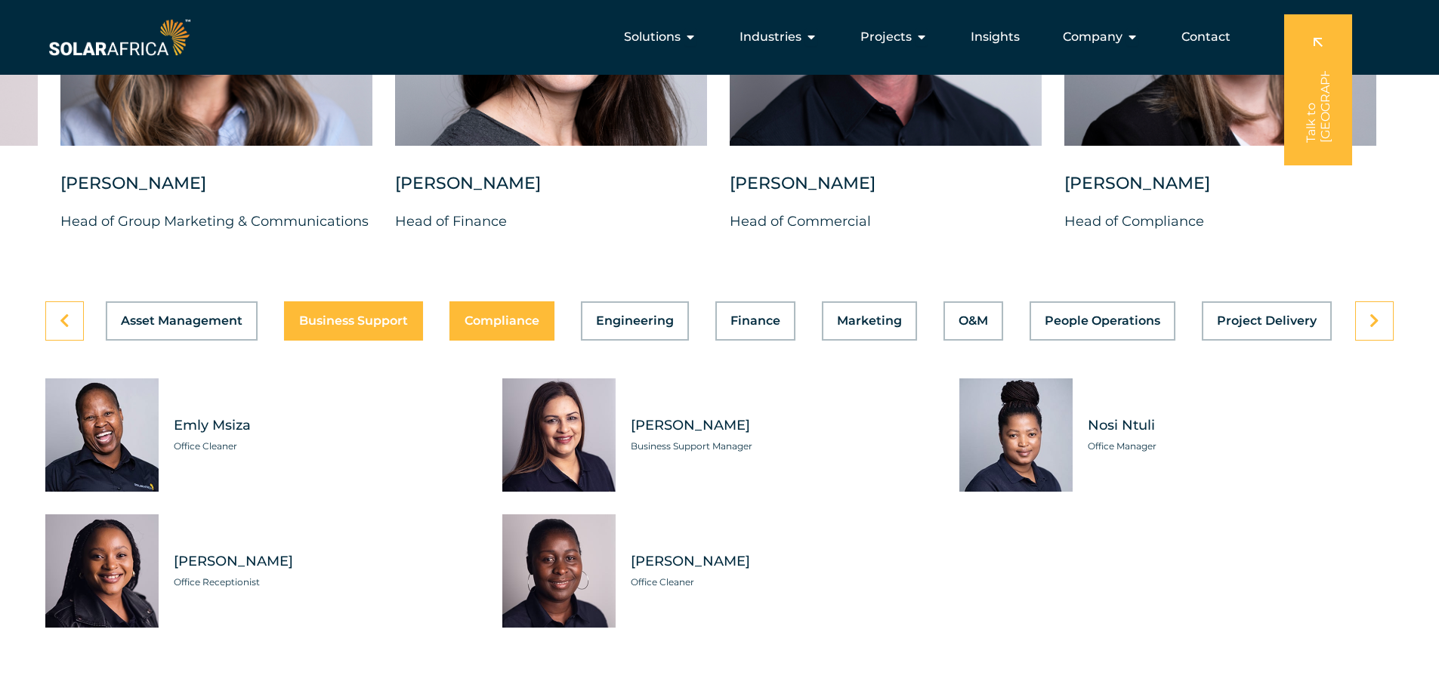
click at [489, 315] on span "Compliance" at bounding box center [501, 321] width 75 height 12
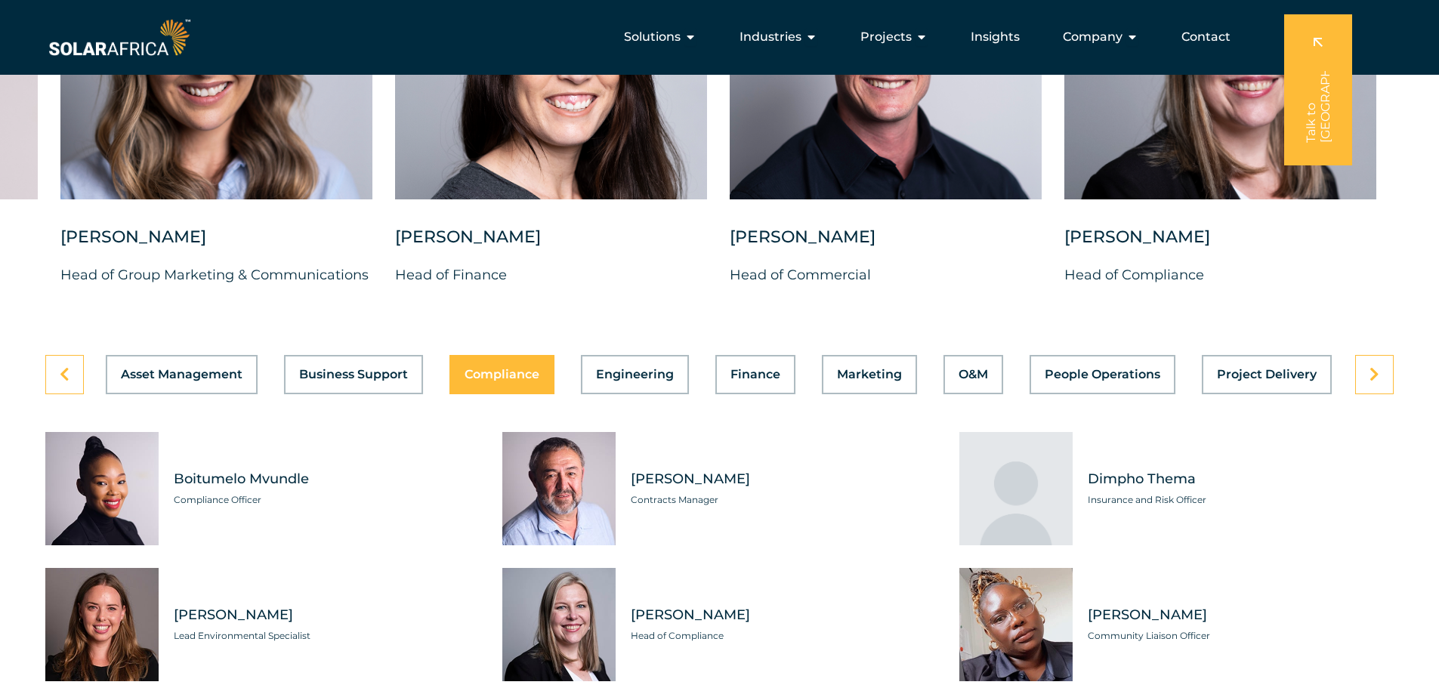
scroll to position [4002, 0]
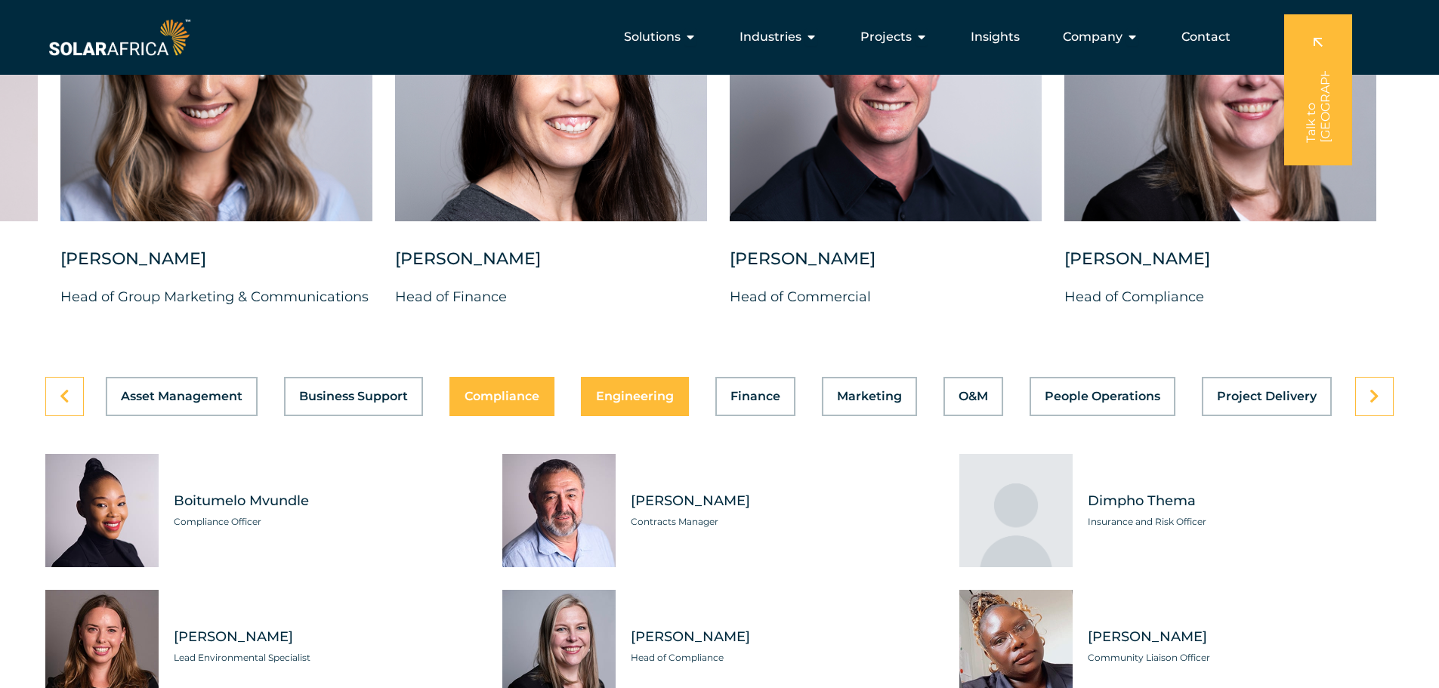
click at [670, 390] on span "Engineering" at bounding box center [635, 396] width 78 height 12
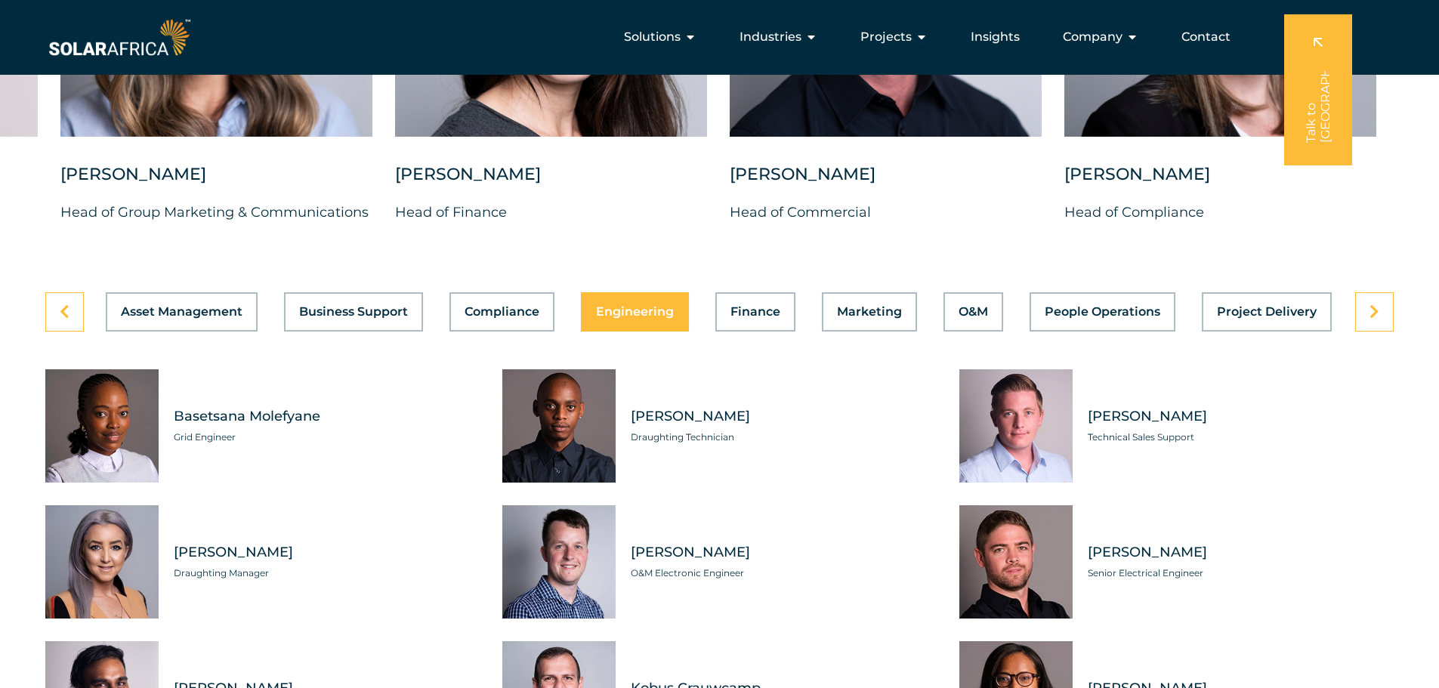
scroll to position [4078, 0]
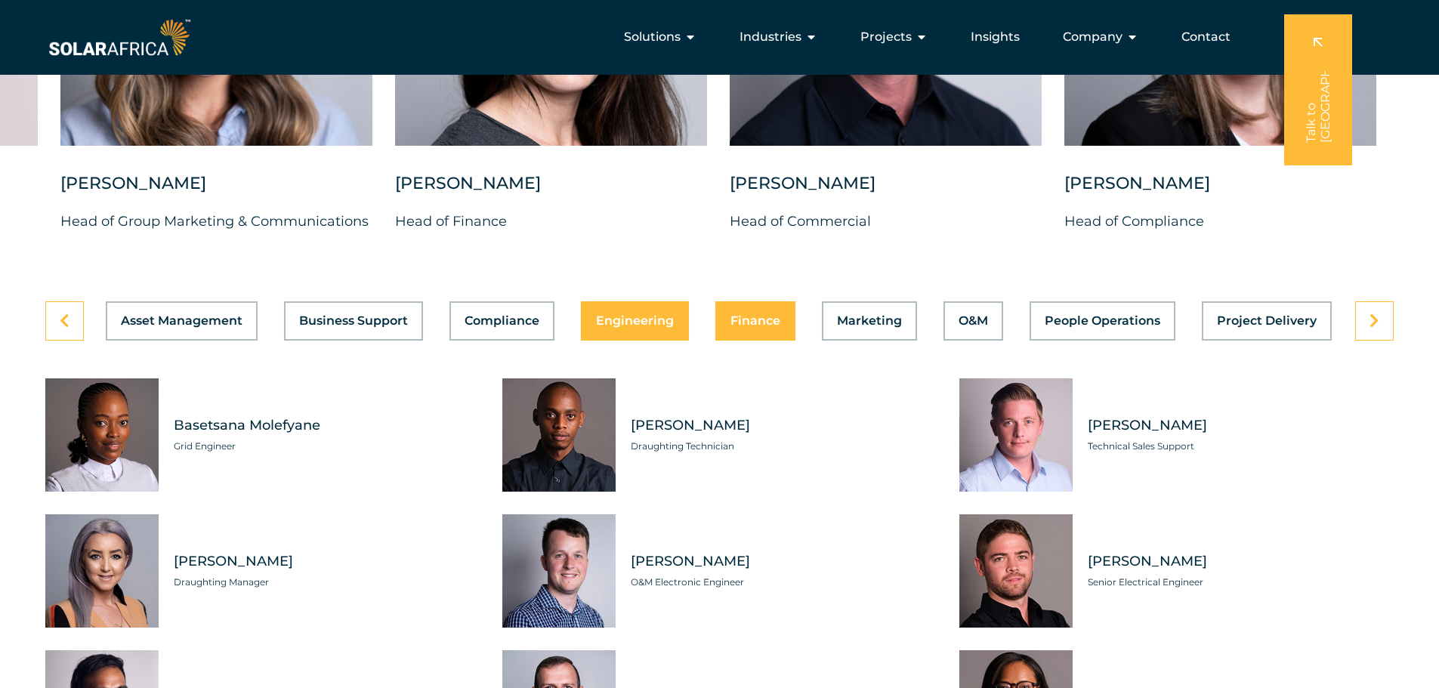
click at [760, 315] on span "Finance" at bounding box center [755, 321] width 50 height 12
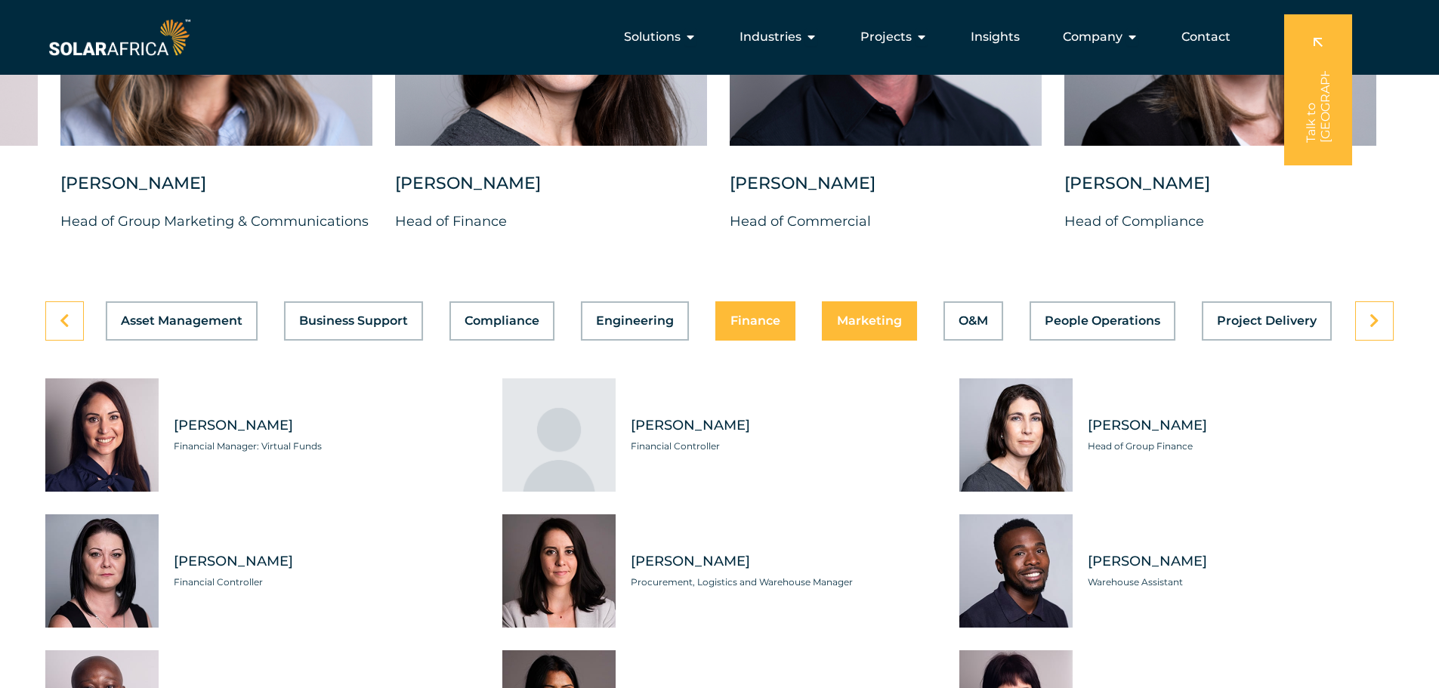
click at [858, 315] on span "Marketing" at bounding box center [869, 321] width 65 height 12
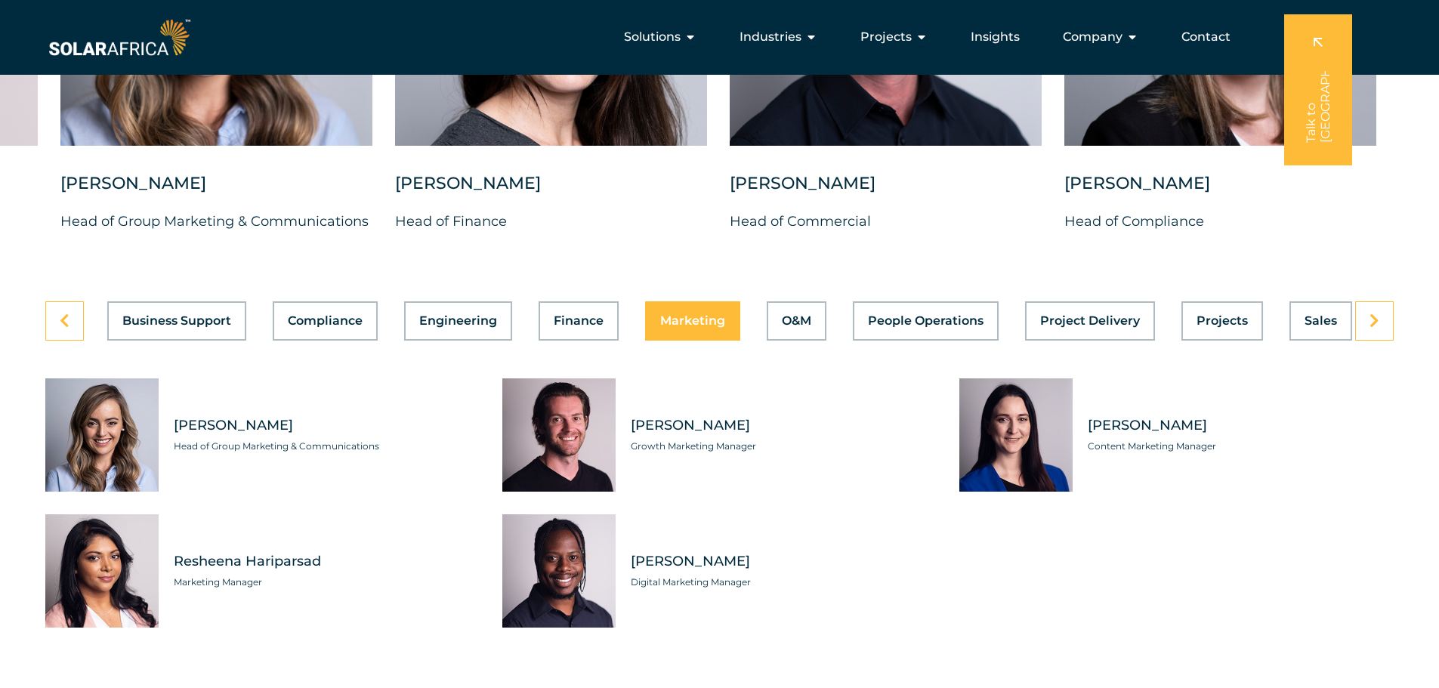
scroll to position [0, 321]
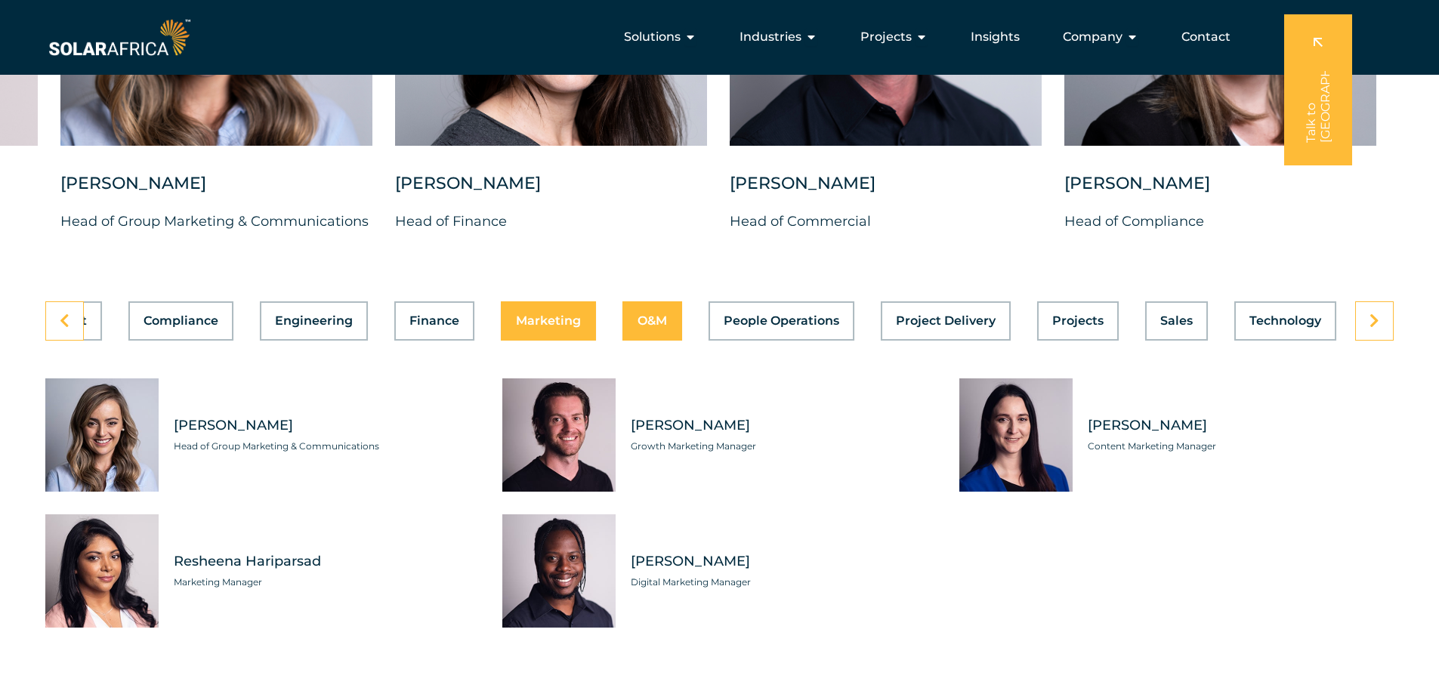
click at [657, 315] on span "O&M" at bounding box center [651, 321] width 29 height 12
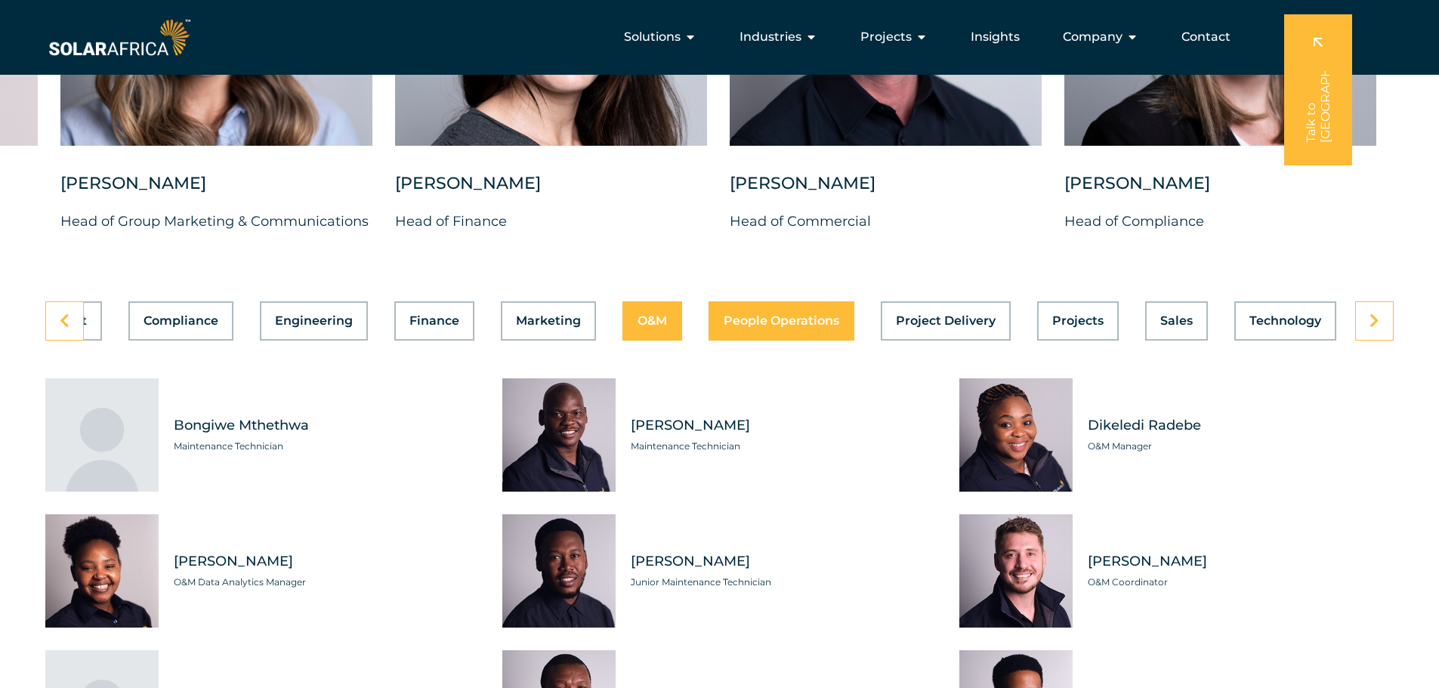
click at [775, 315] on span "People Operations" at bounding box center [781, 321] width 116 height 12
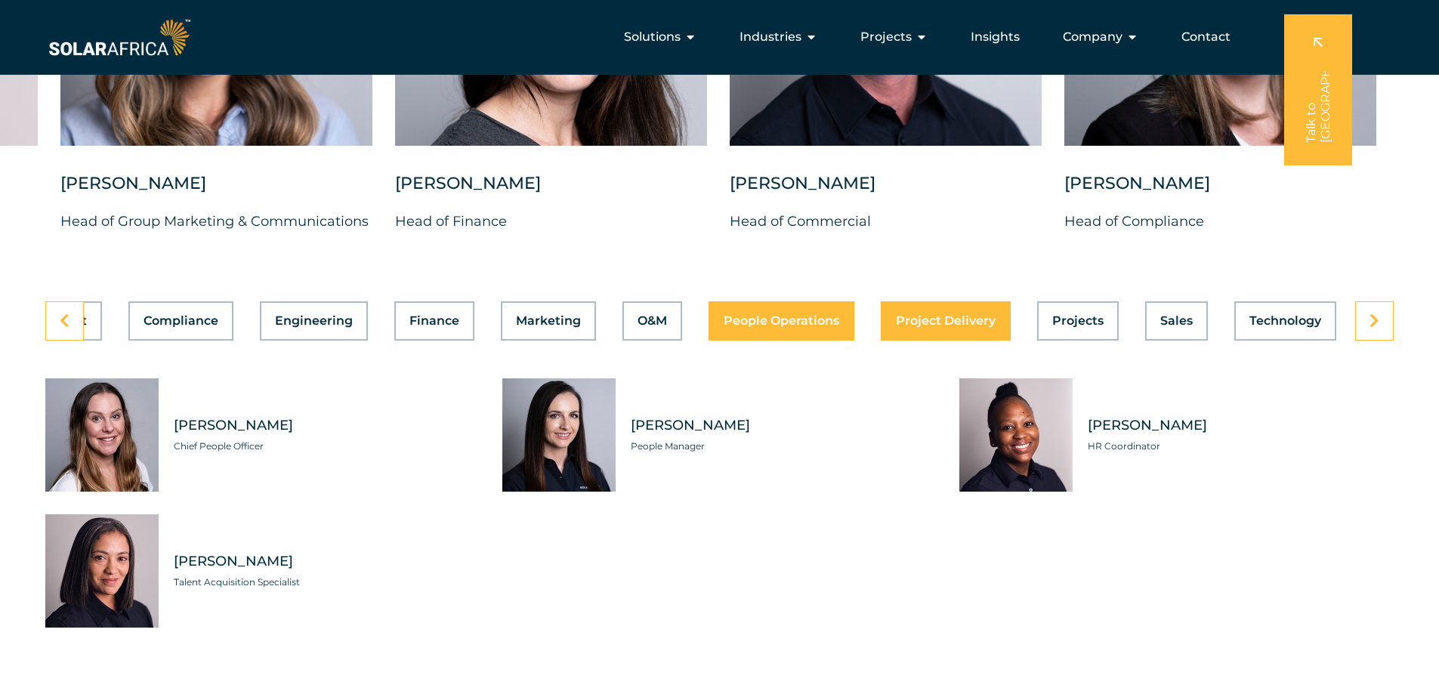
click at [951, 315] on span "Project Delivery" at bounding box center [946, 321] width 100 height 12
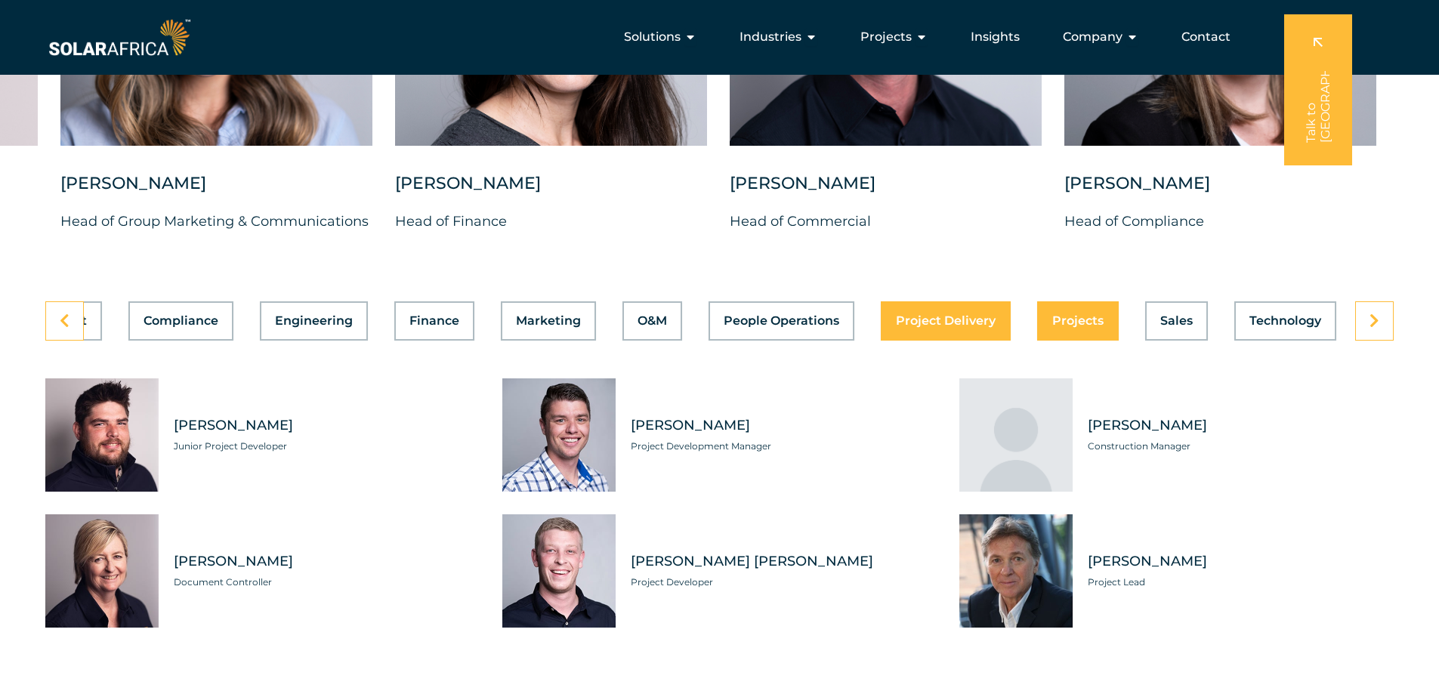
click at [1063, 315] on span "Projects" at bounding box center [1077, 321] width 51 height 12
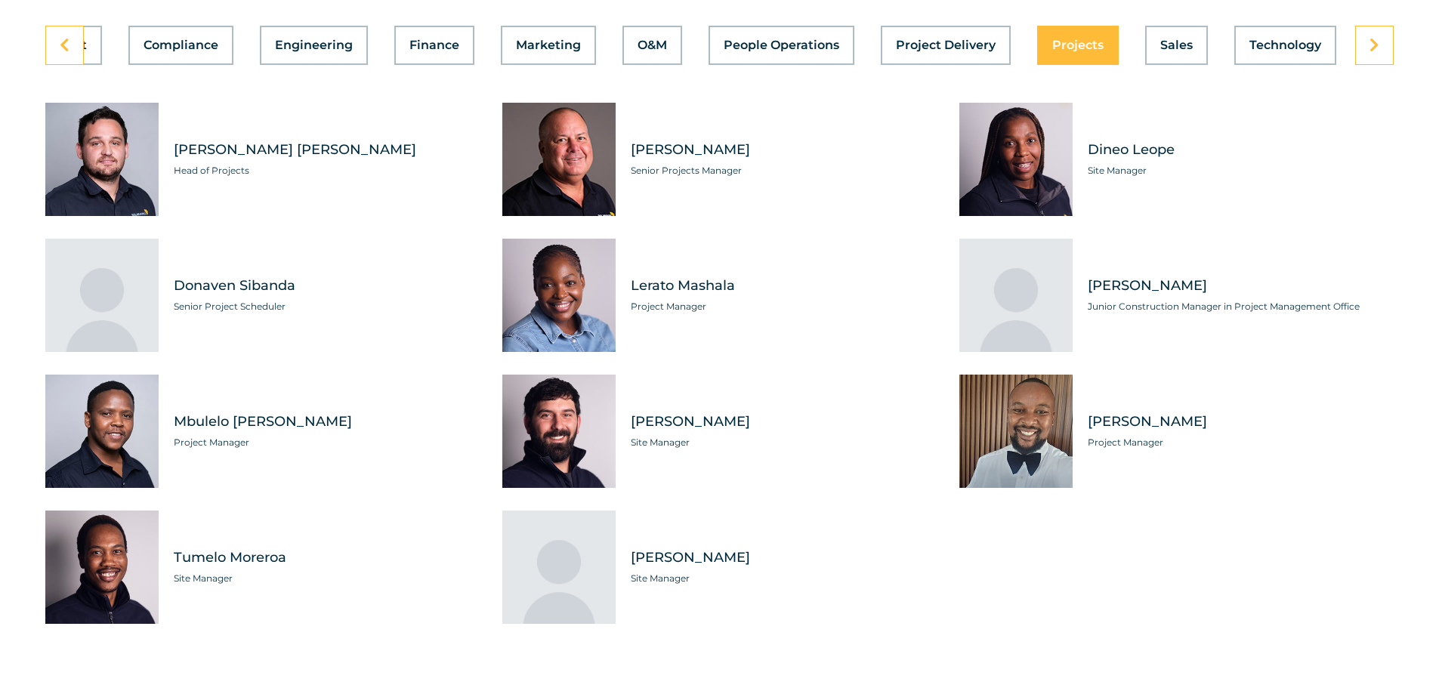
scroll to position [4002, 0]
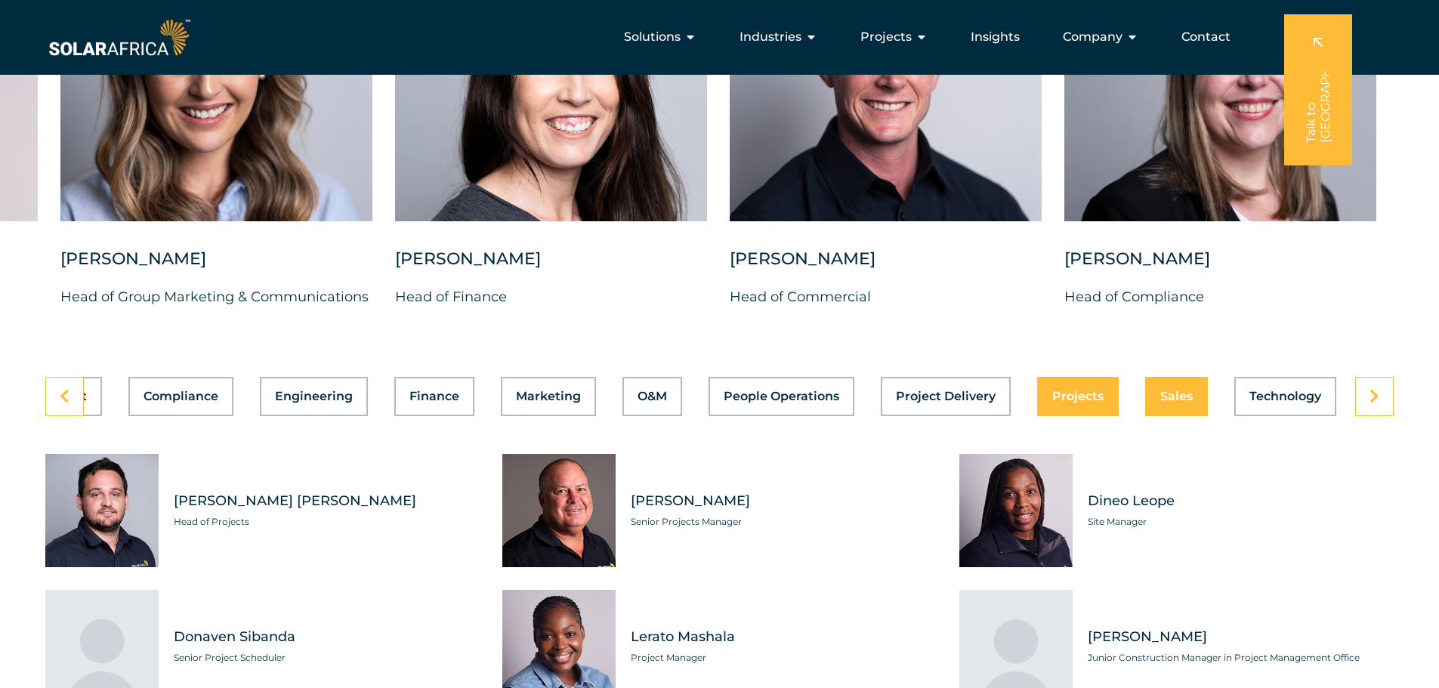
click at [1151, 381] on button "Sales" at bounding box center [1176, 396] width 63 height 39
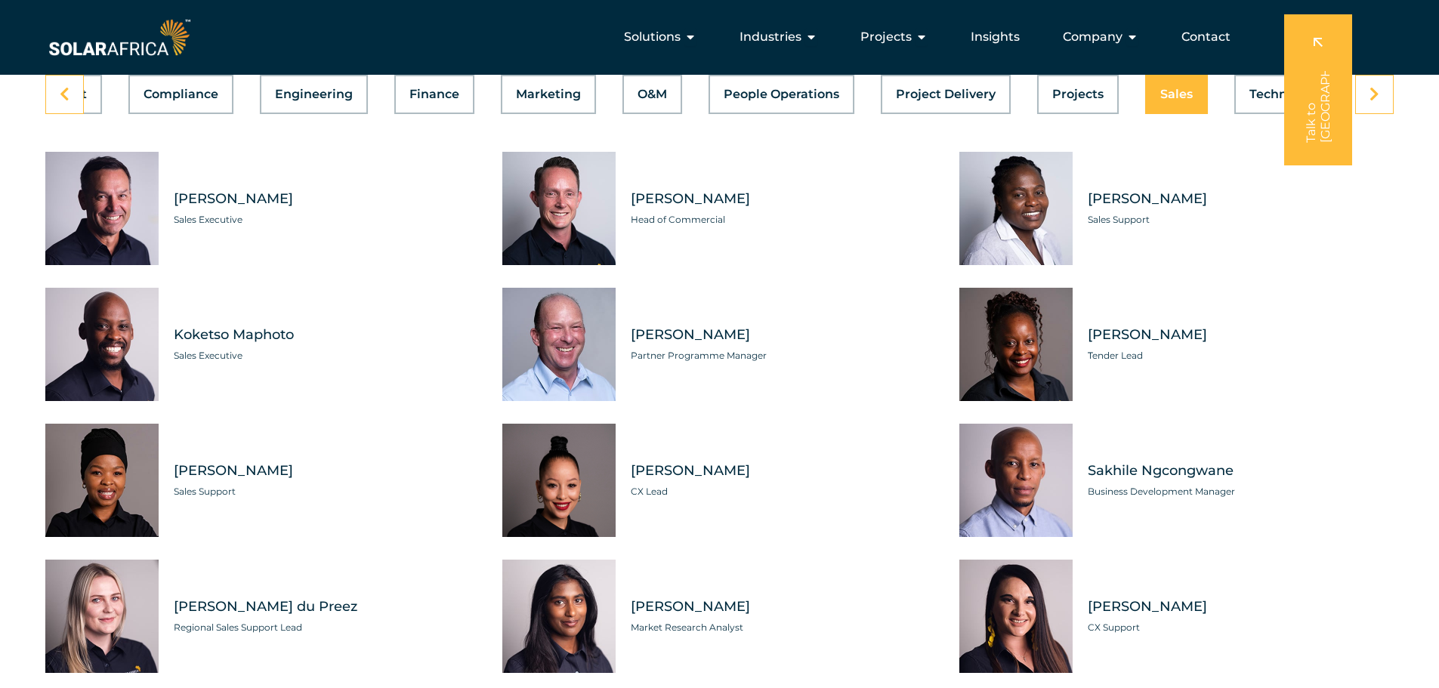
scroll to position [4229, 0]
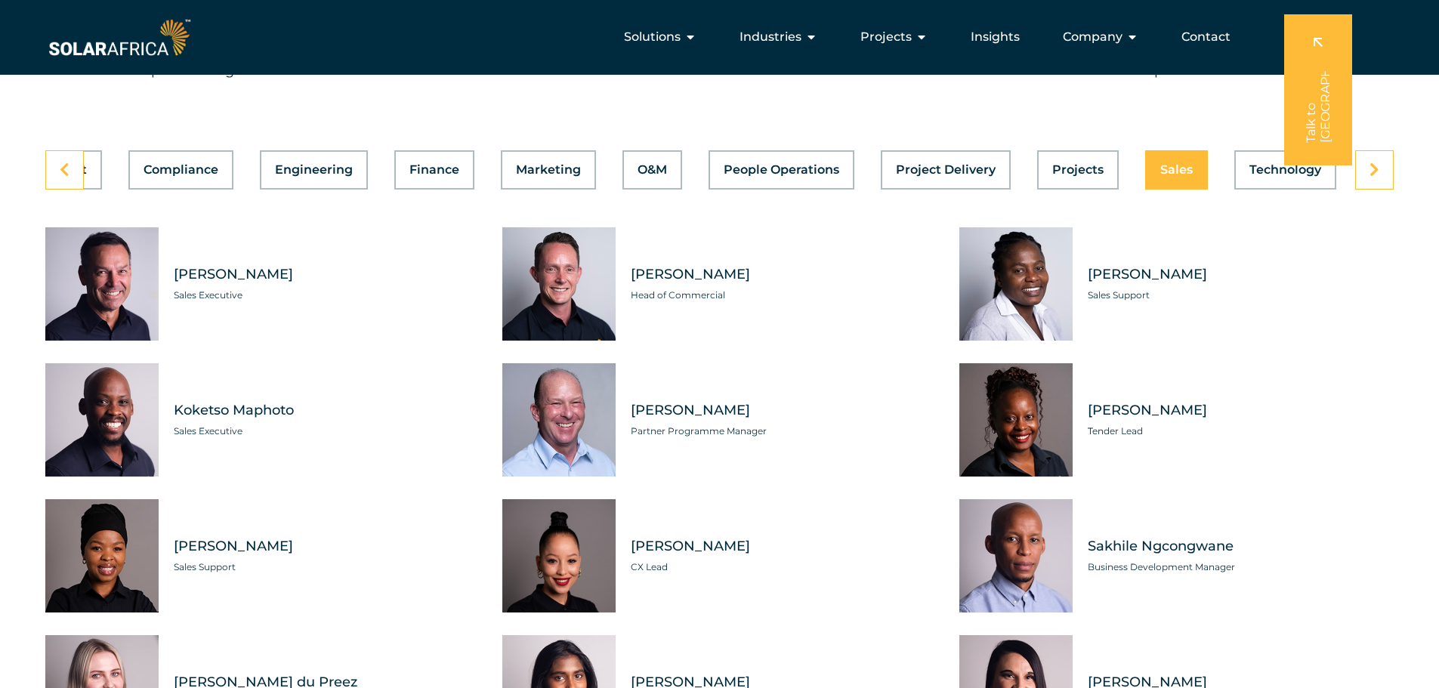
drag, startPoint x: 728, startPoint y: 261, endPoint x: 627, endPoint y: 266, distance: 101.3
click at [631, 266] on span "Brandon Horn" at bounding box center [784, 274] width 306 height 19
copy span "Brandon Horn"
